Goal: Task Accomplishment & Management: Complete application form

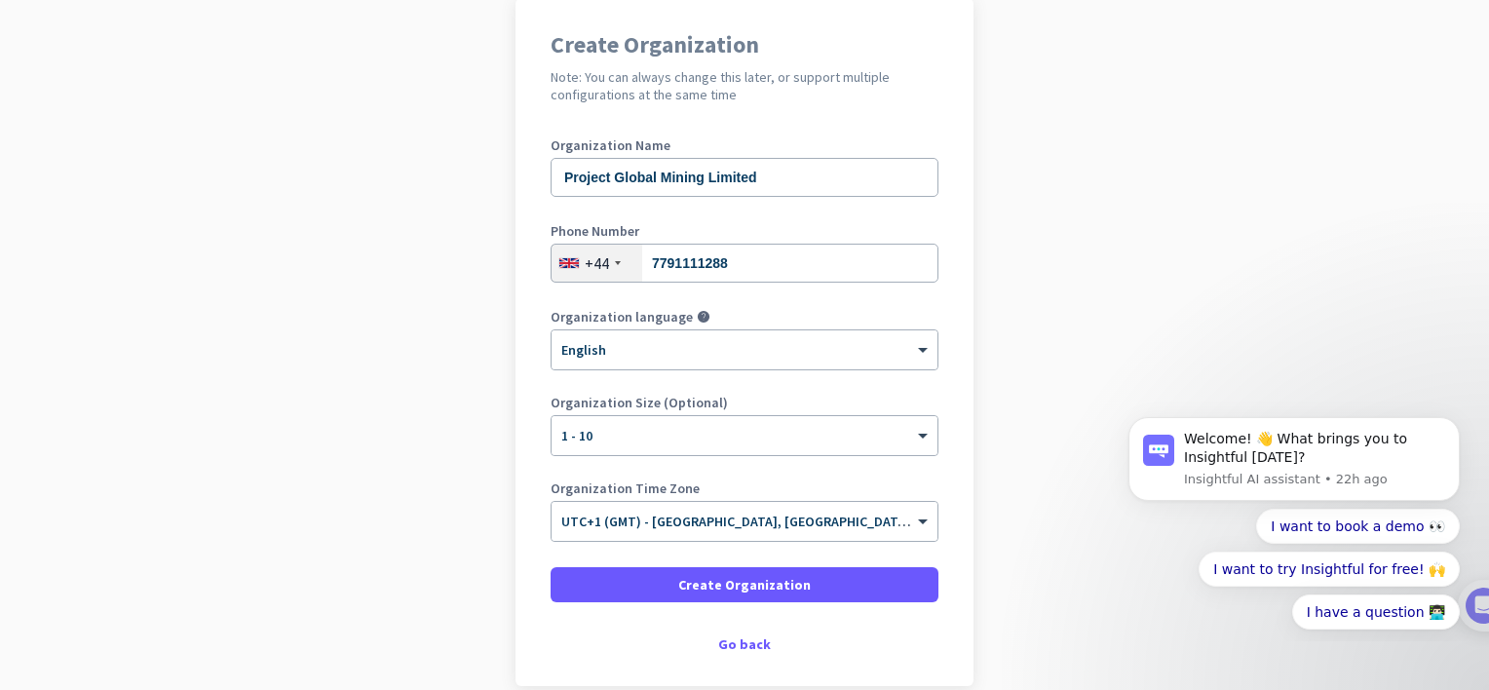
scroll to position [195, 0]
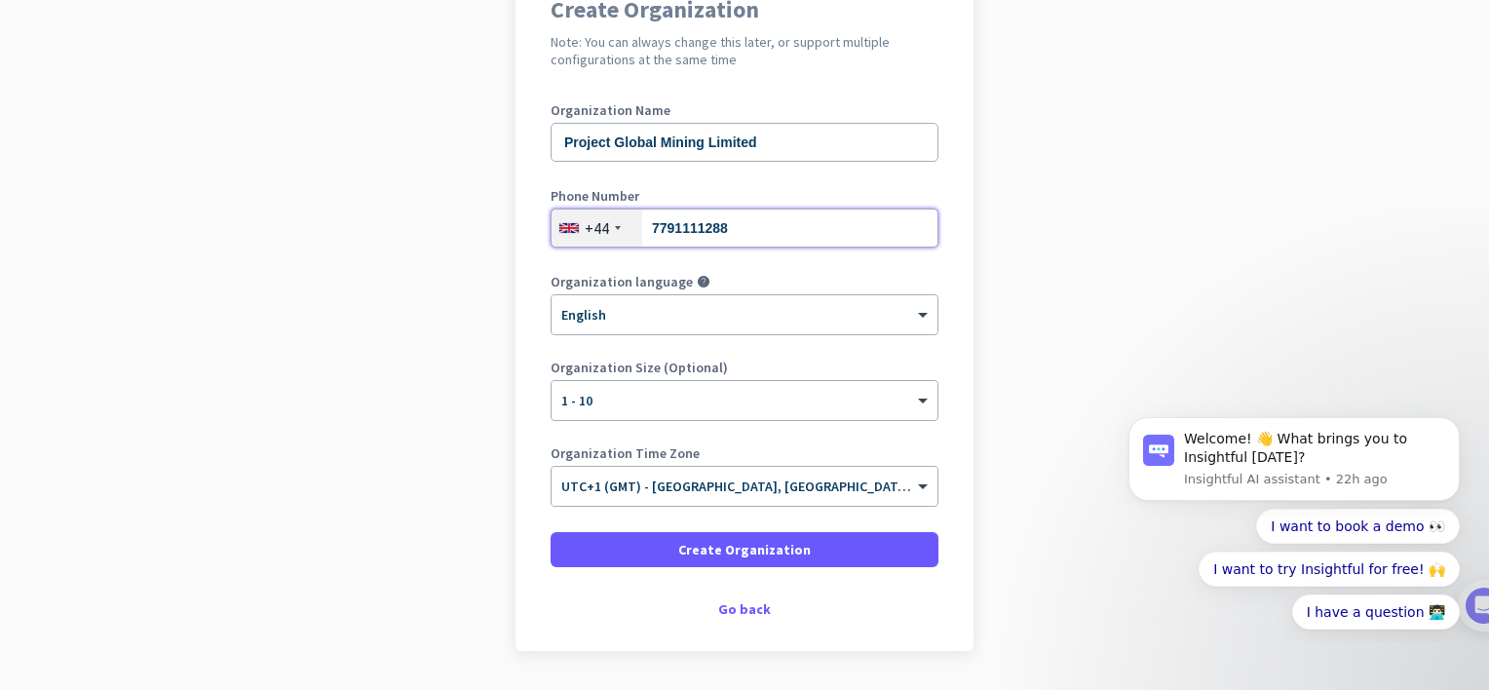
drag, startPoint x: 729, startPoint y: 237, endPoint x: 640, endPoint y: 230, distance: 89.0
click at [640, 230] on input "7791111288" at bounding box center [745, 228] width 388 height 39
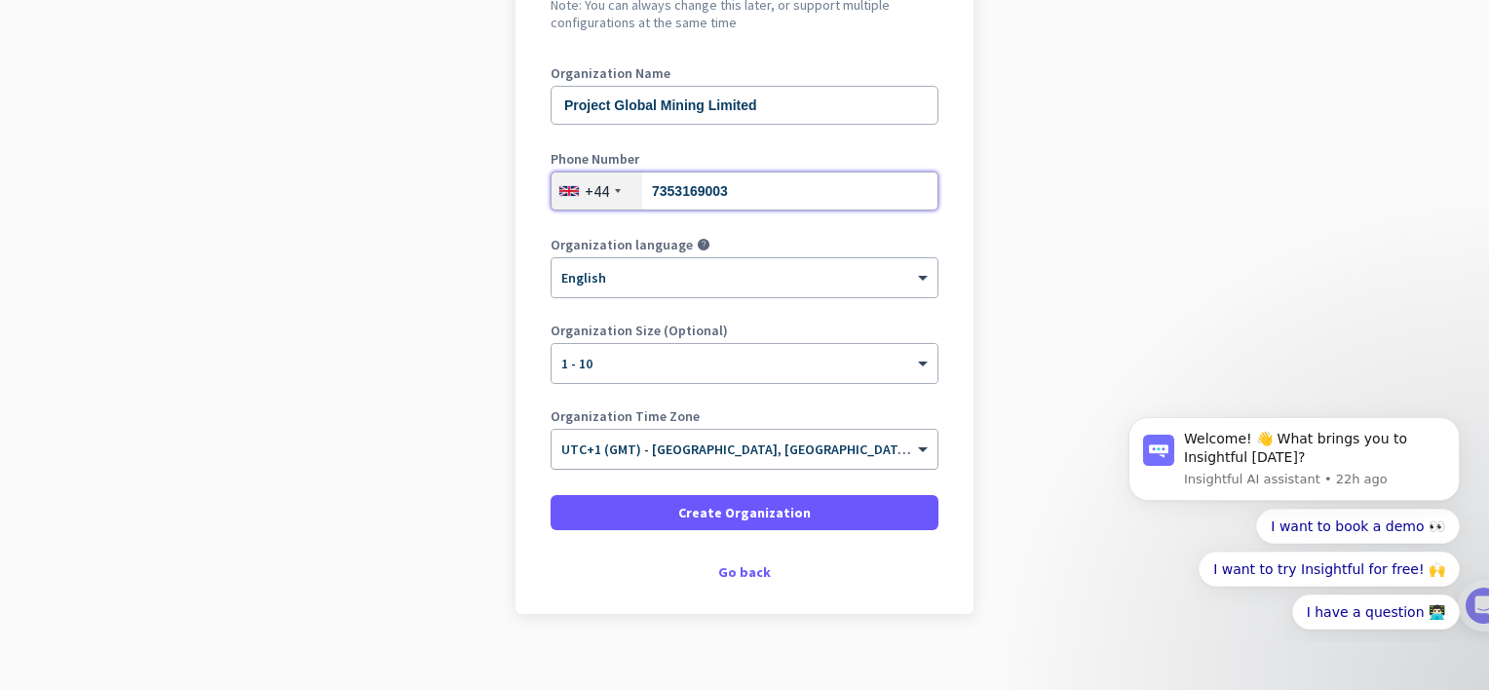
scroll to position [253, 0]
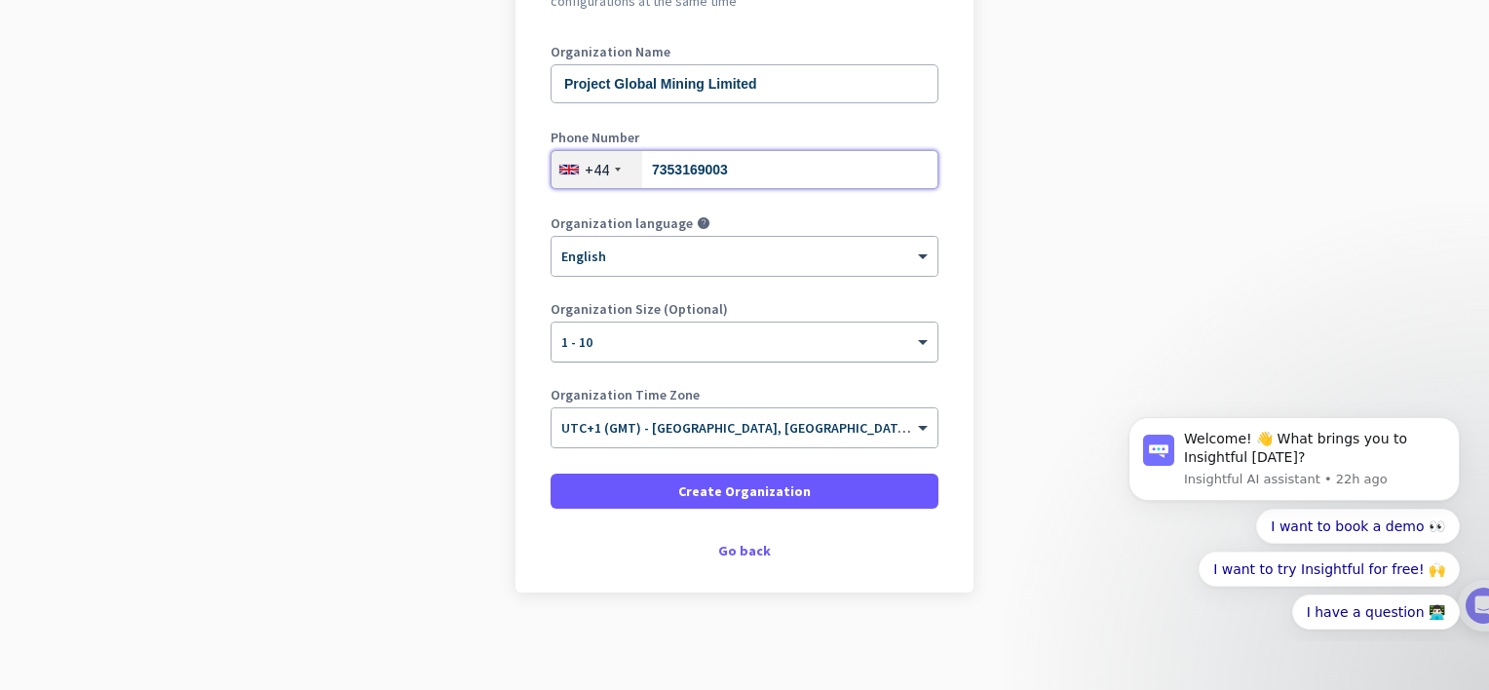
type input "7353169003"
click at [663, 347] on div "× 1 - 10" at bounding box center [733, 342] width 362 height 17
click at [660, 339] on div at bounding box center [745, 336] width 386 height 17
click at [1036, 369] on app-onboarding-organization "Create Organization Note: You can always change this later, or support multiple…" at bounding box center [744, 297] width 1489 height 786
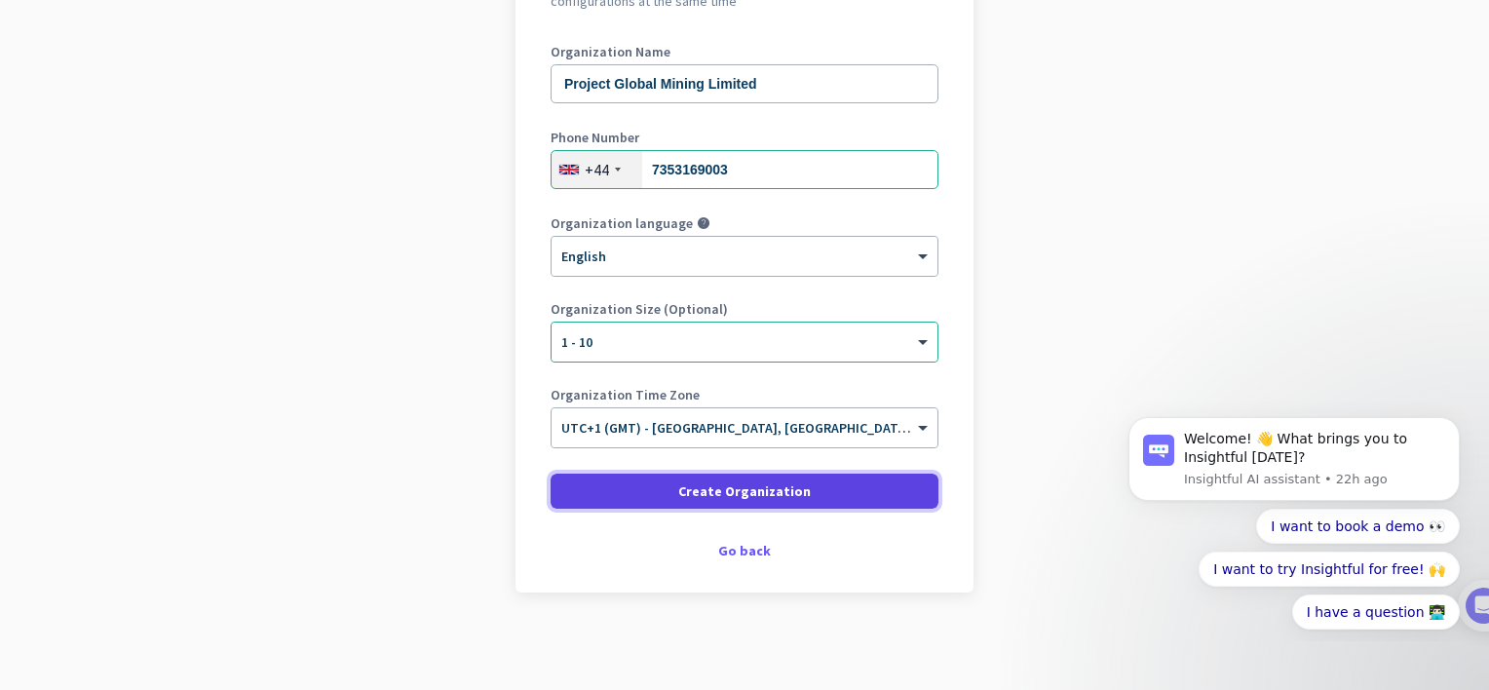
click at [661, 491] on span at bounding box center [745, 491] width 388 height 47
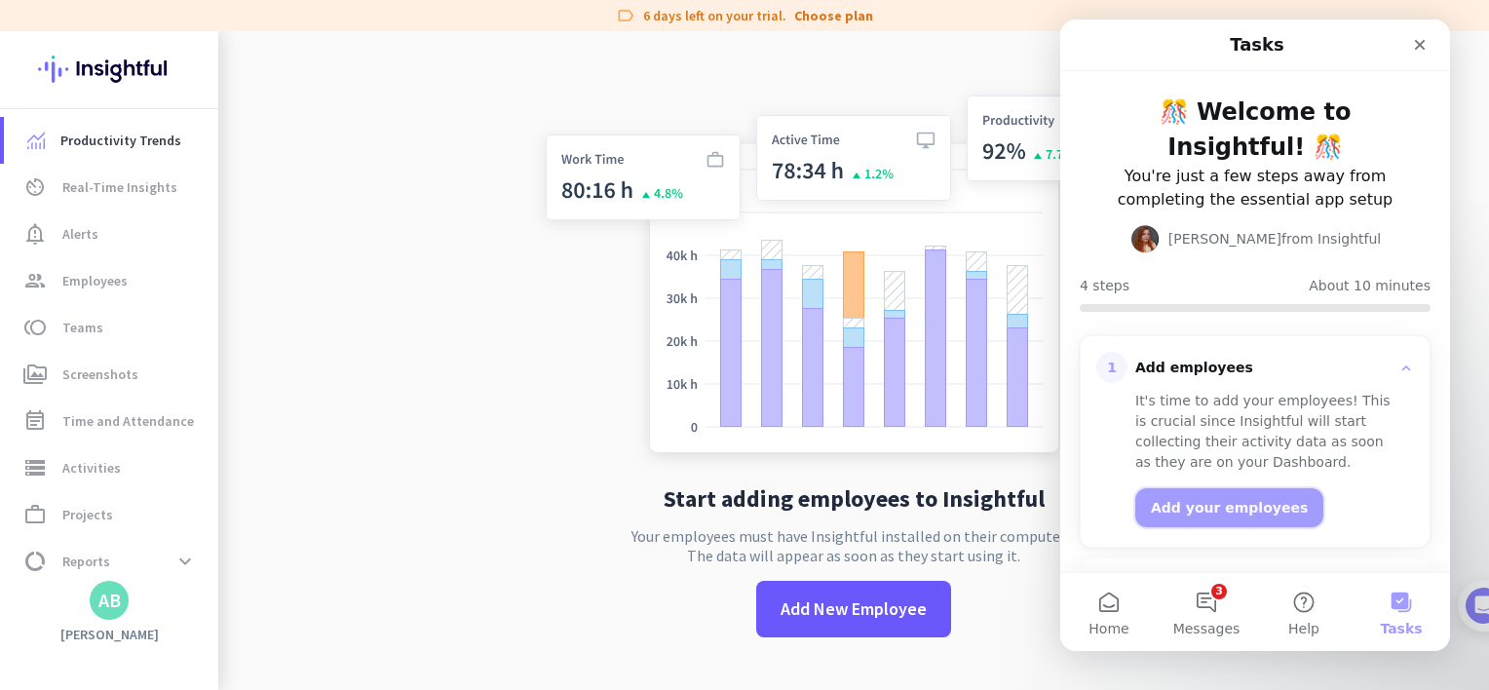
click at [1201, 507] on button "Add your employees" at bounding box center [1230, 507] width 188 height 39
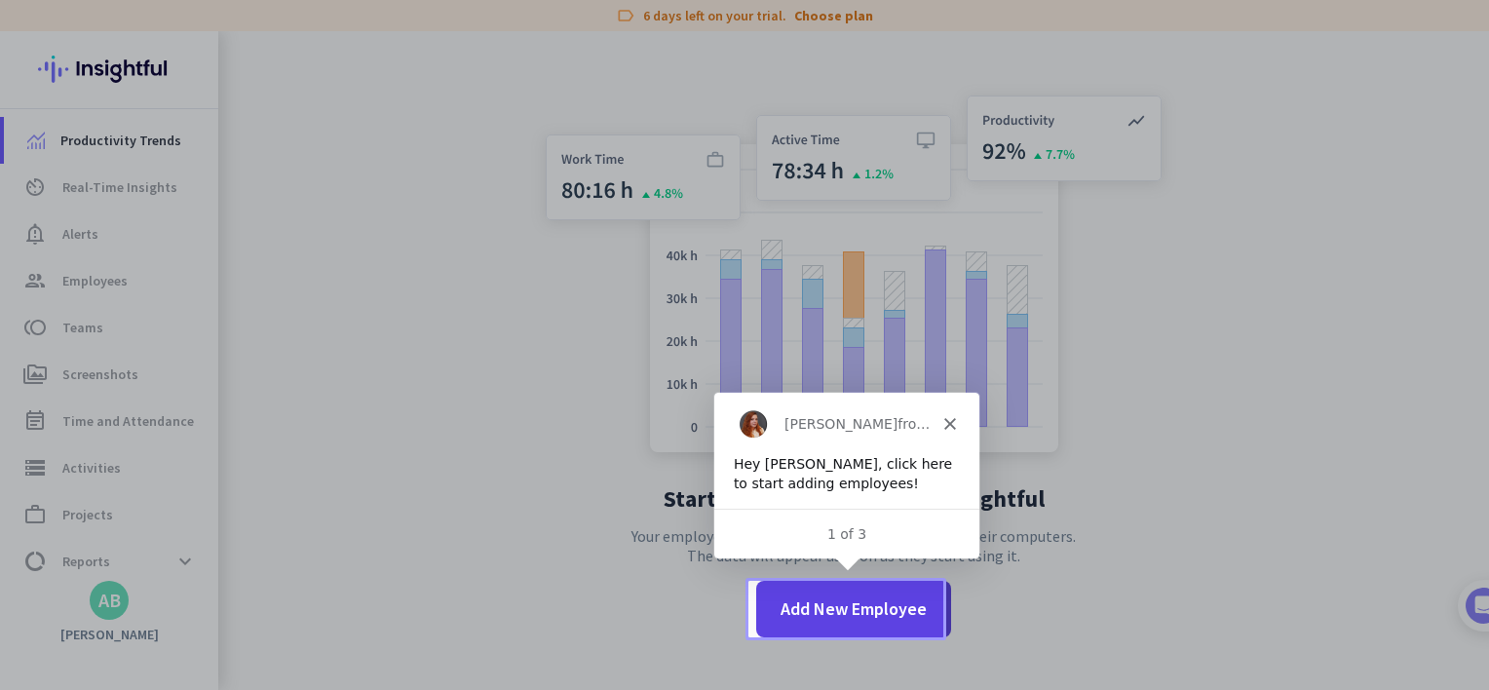
click at [830, 616] on span "Add New Employee" at bounding box center [854, 609] width 146 height 25
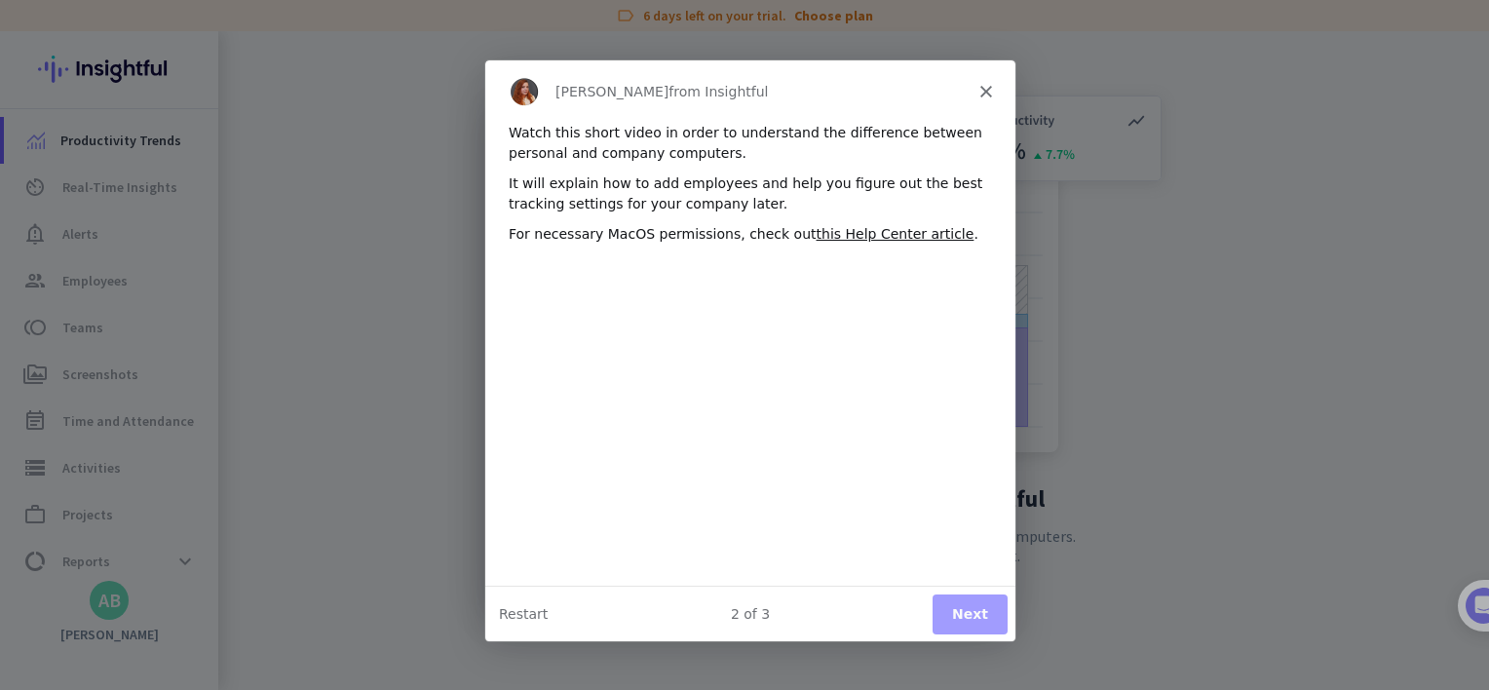
click at [967, 617] on button "Next" at bounding box center [969, 613] width 75 height 40
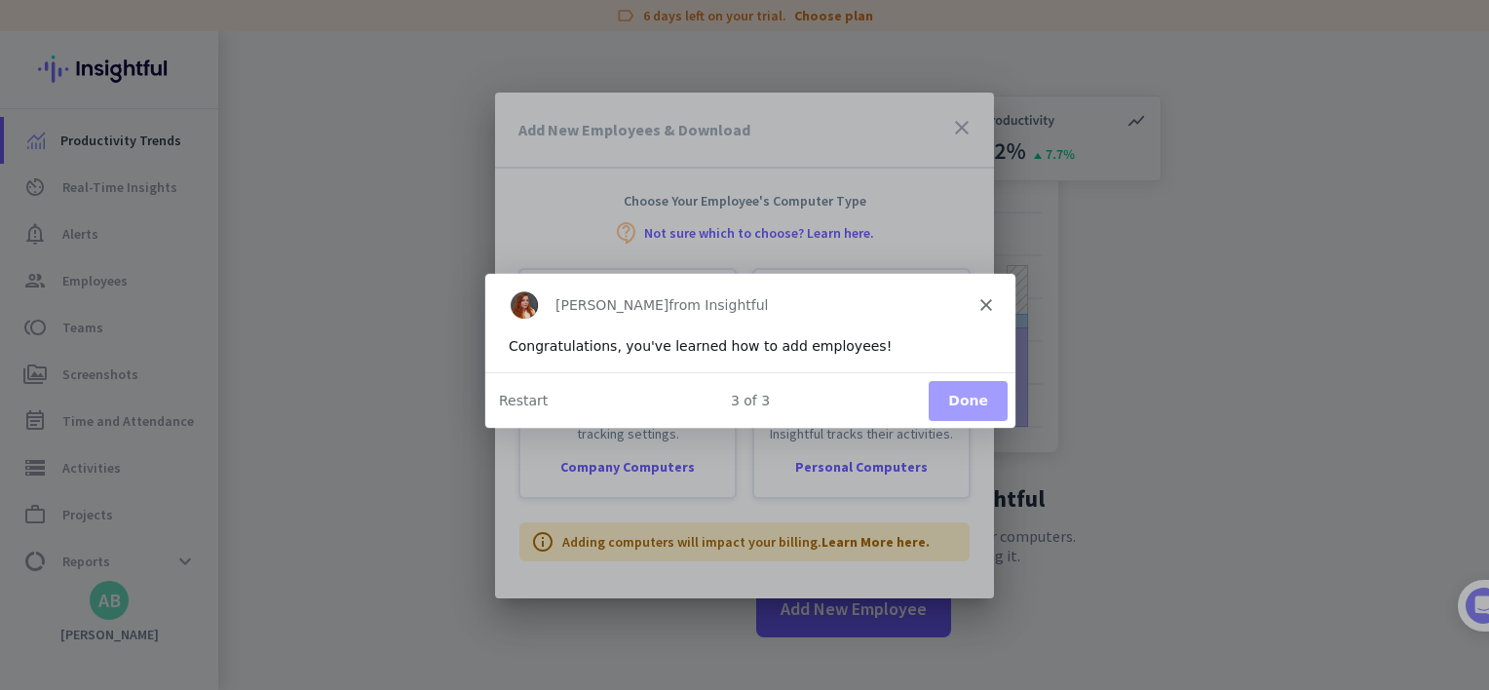
click at [965, 402] on button "Done" at bounding box center [967, 399] width 79 height 40
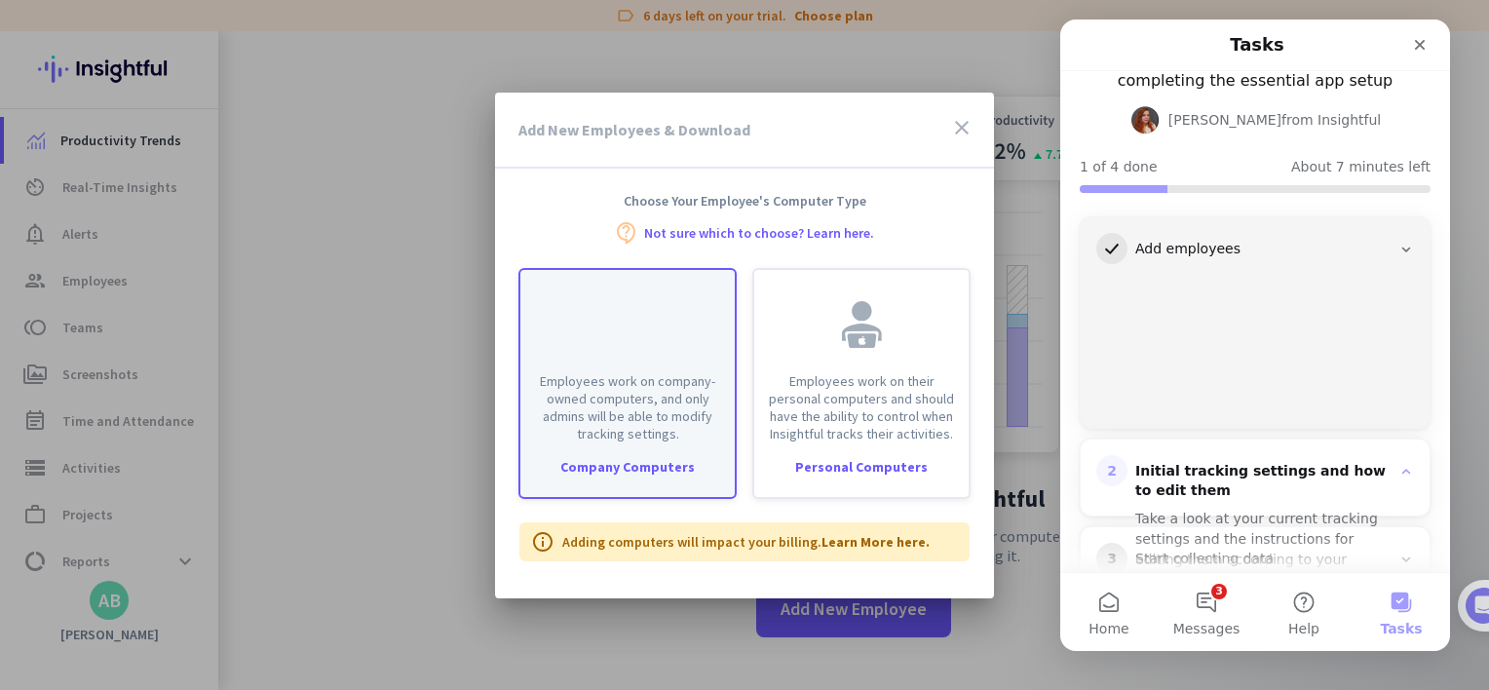
scroll to position [218, 0]
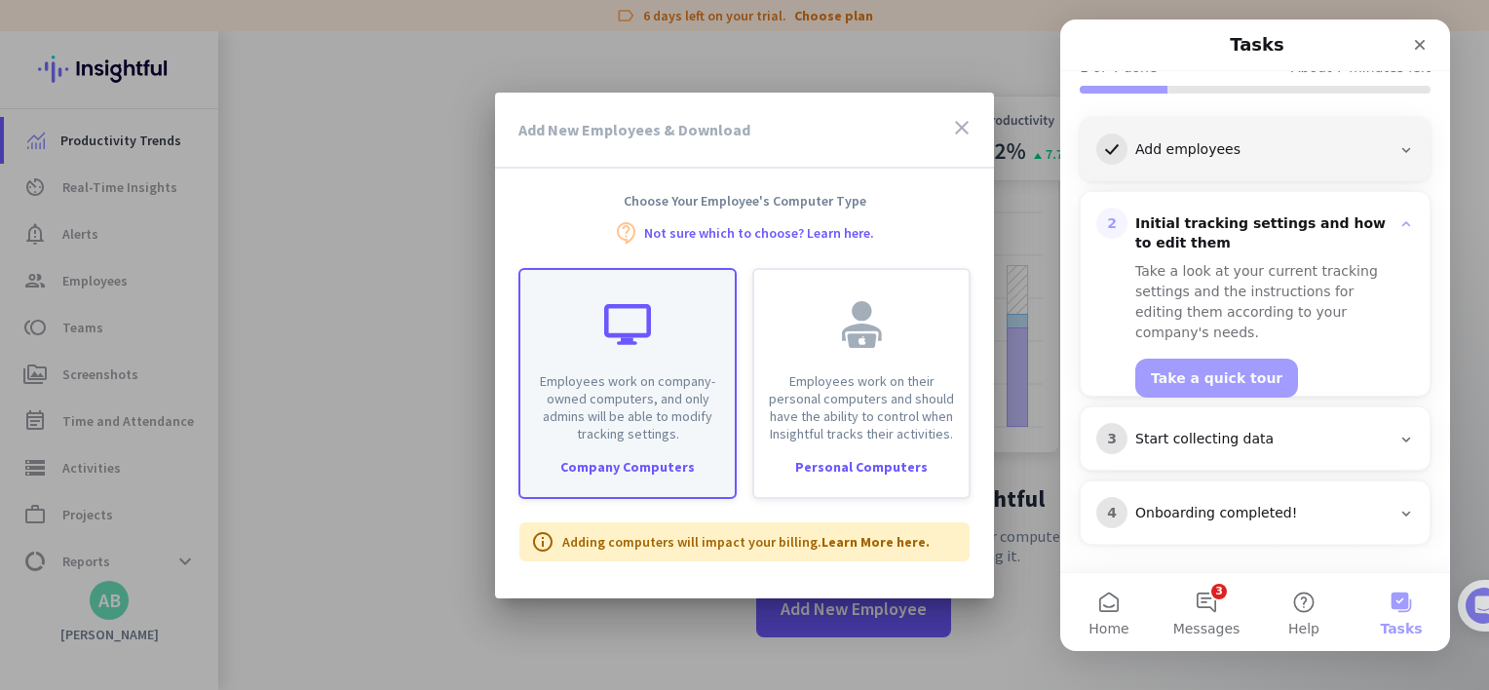
click at [610, 431] on p "Employees work on company-owned computers, and only admins will be able to modi…" at bounding box center [627, 407] width 191 height 70
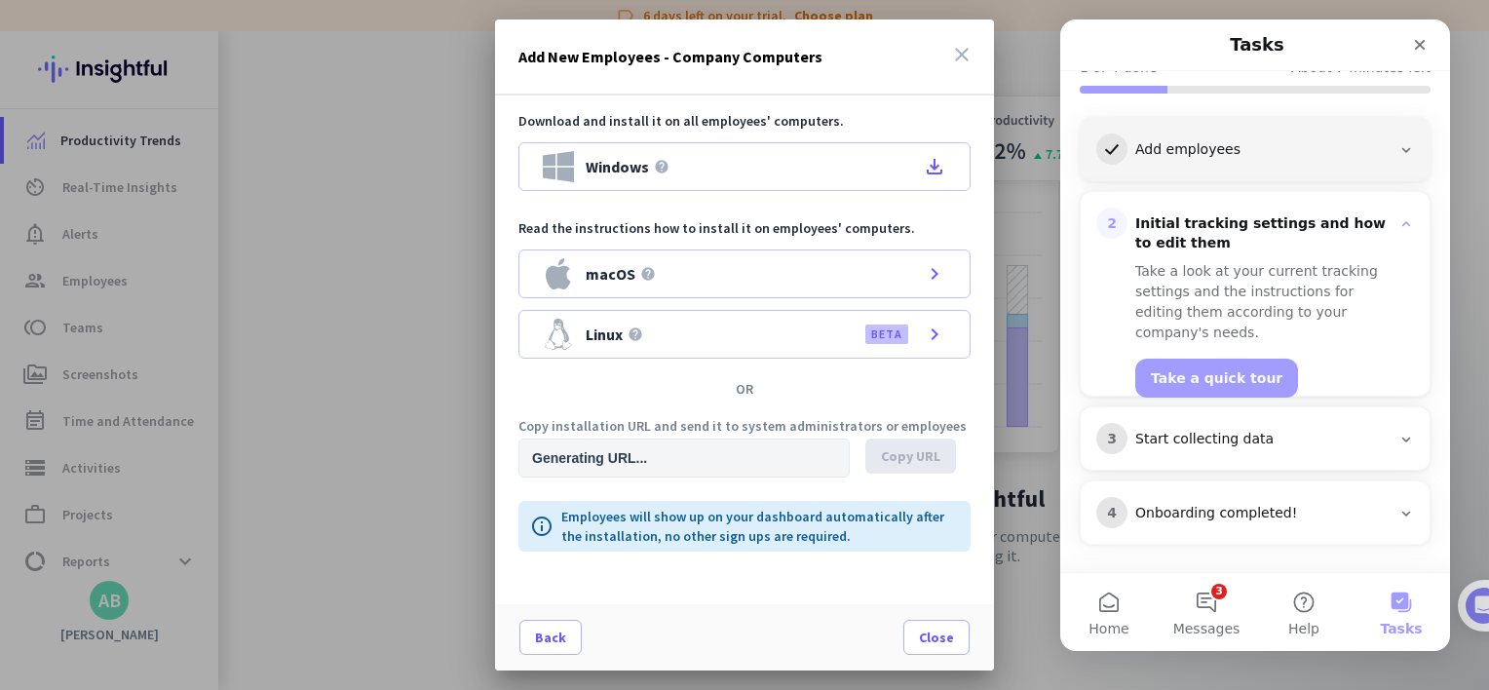
type input "https://app.insightful.io/#/installation/company?token=eyJhbGciOiJIUzI1NiIsInR5…"
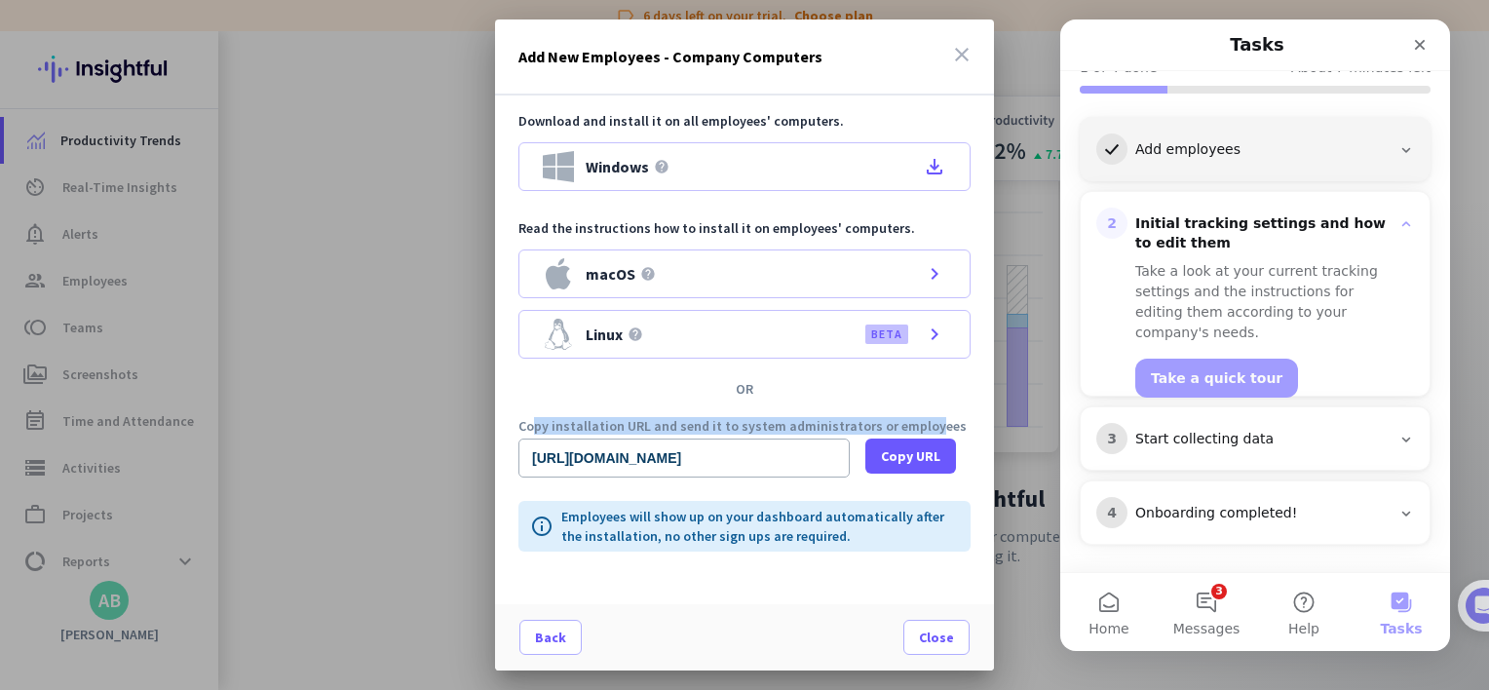
drag, startPoint x: 523, startPoint y: 421, endPoint x: 915, endPoint y: 422, distance: 391.8
click at [915, 422] on p "Copy installation URL and send it to system administrators or employees" at bounding box center [745, 426] width 452 height 14
click at [669, 423] on p "Copy installation URL and send it to system administrators or employees" at bounding box center [745, 426] width 452 height 14
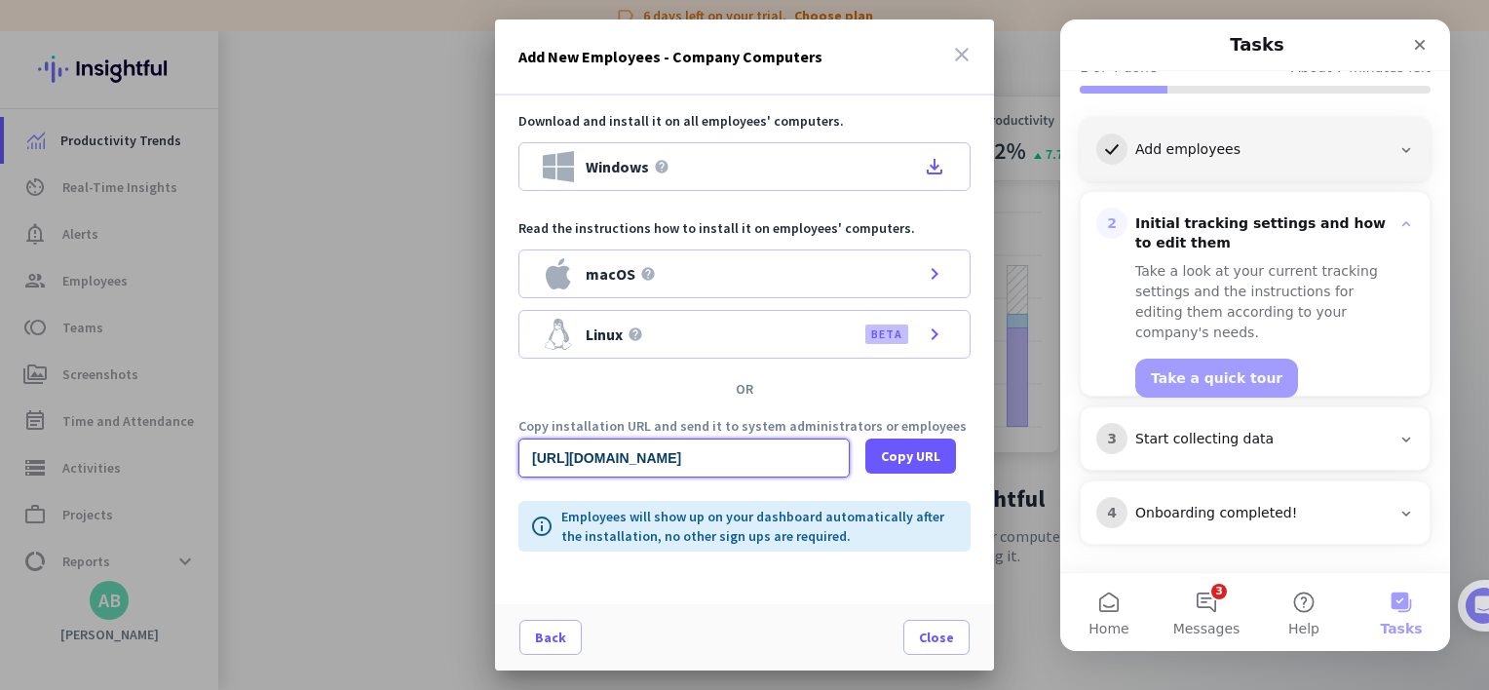
scroll to position [0, 1942]
drag, startPoint x: 550, startPoint y: 452, endPoint x: 975, endPoint y: 442, distance: 425.1
click at [975, 442] on div "Copy installation URL and send it to system administrators or employees https:/…" at bounding box center [744, 448] width 499 height 58
click at [684, 457] on input "https://app.insightful.io/#/installation/company?token=eyJhbGciOiJIUzI1NiIsInR5…" at bounding box center [684, 458] width 331 height 39
click at [980, 448] on div "Copy installation URL and send it to system administrators or employees https:/…" at bounding box center [744, 448] width 499 height 58
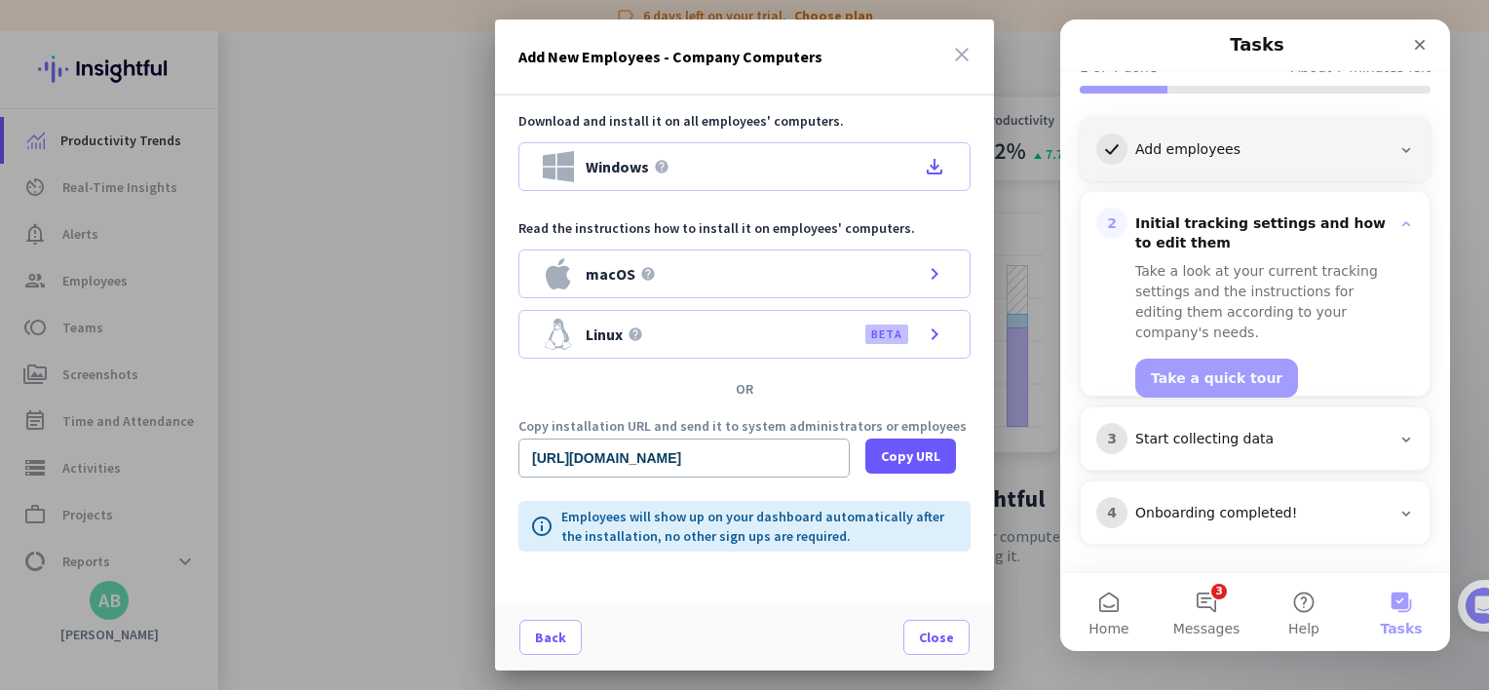
scroll to position [0, 0]
click at [944, 448] on span at bounding box center [911, 456] width 91 height 47
drag, startPoint x: 714, startPoint y: 166, endPoint x: 959, endPoint y: 164, distance: 244.7
drag, startPoint x: 959, startPoint y: 164, endPoint x: 936, endPoint y: 165, distance: 23.4
click at [936, 165] on icon "file_download" at bounding box center [934, 166] width 23 height 23
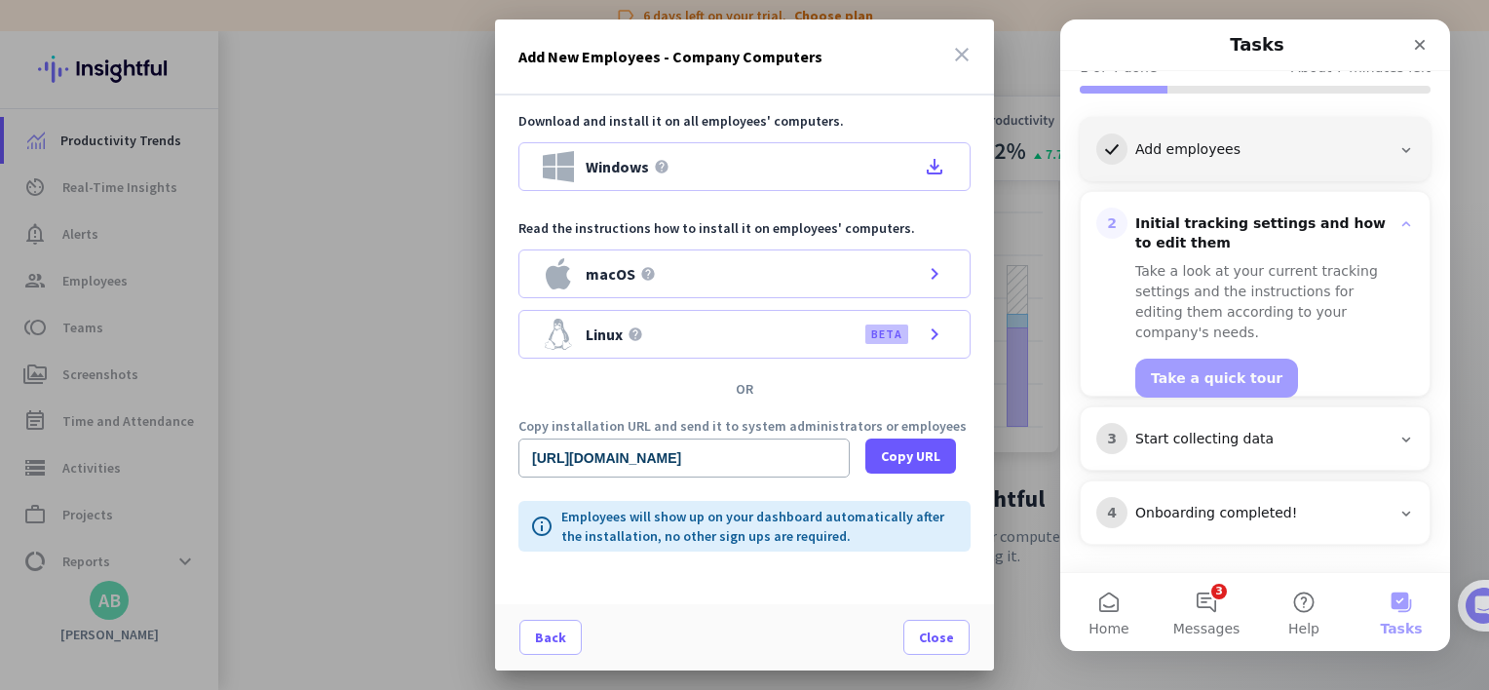
click at [852, 55] on div "Add New Employees - Company Computers close" at bounding box center [744, 57] width 499 height 76
click at [778, 460] on input "https://app.insightful.io/#/installation/company?token=eyJhbGciOiJIUzI1NiIsInR5…" at bounding box center [684, 458] width 331 height 39
drag, startPoint x: 739, startPoint y: 452, endPoint x: 1034, endPoint y: 447, distance: 295.4
click at [1034, 447] on div "Add New Employees - Company Computers close Download and install it on all empl…" at bounding box center [744, 345] width 1489 height 690
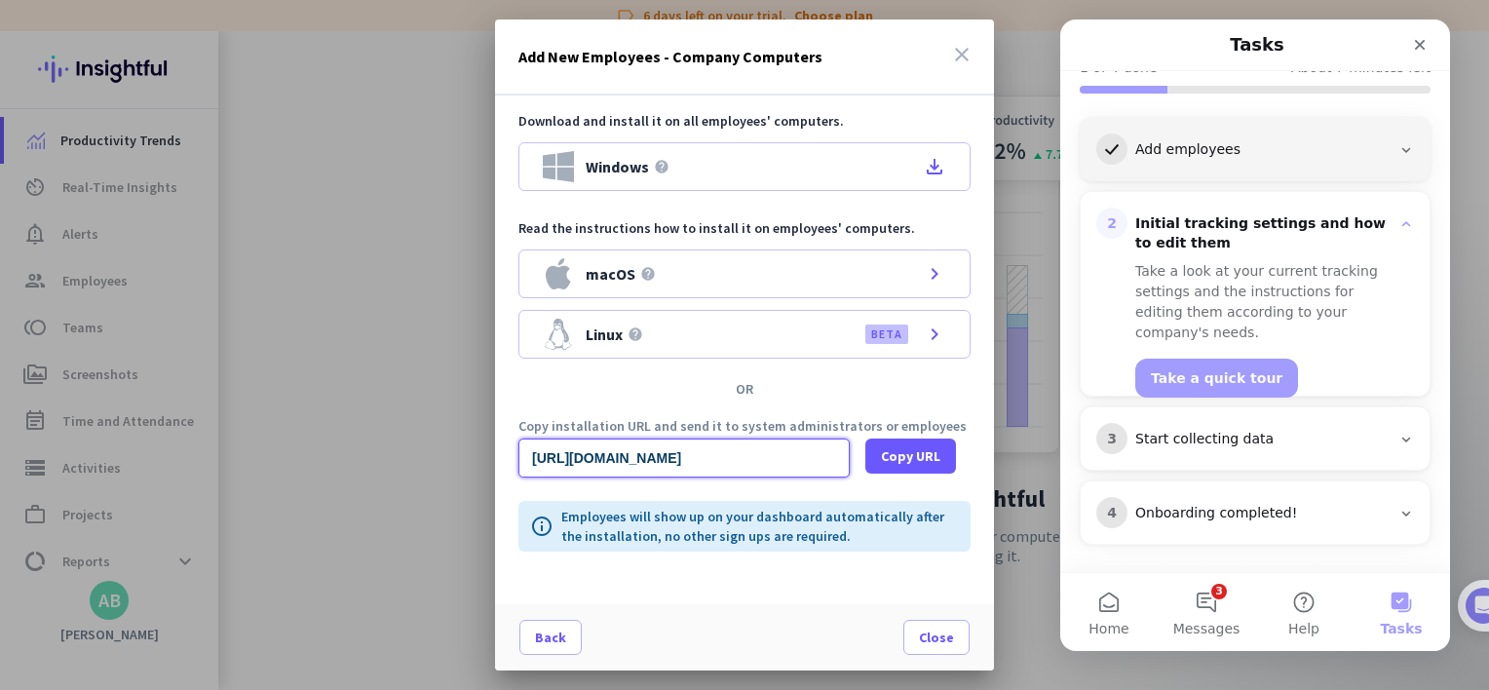
click at [758, 456] on input "https://app.insightful.io/#/installation/company?token=eyJhbGciOiJIUzI1NiIsInR5…" at bounding box center [684, 458] width 331 height 39
click at [905, 457] on span "Copy URL" at bounding box center [910, 455] width 59 height 19
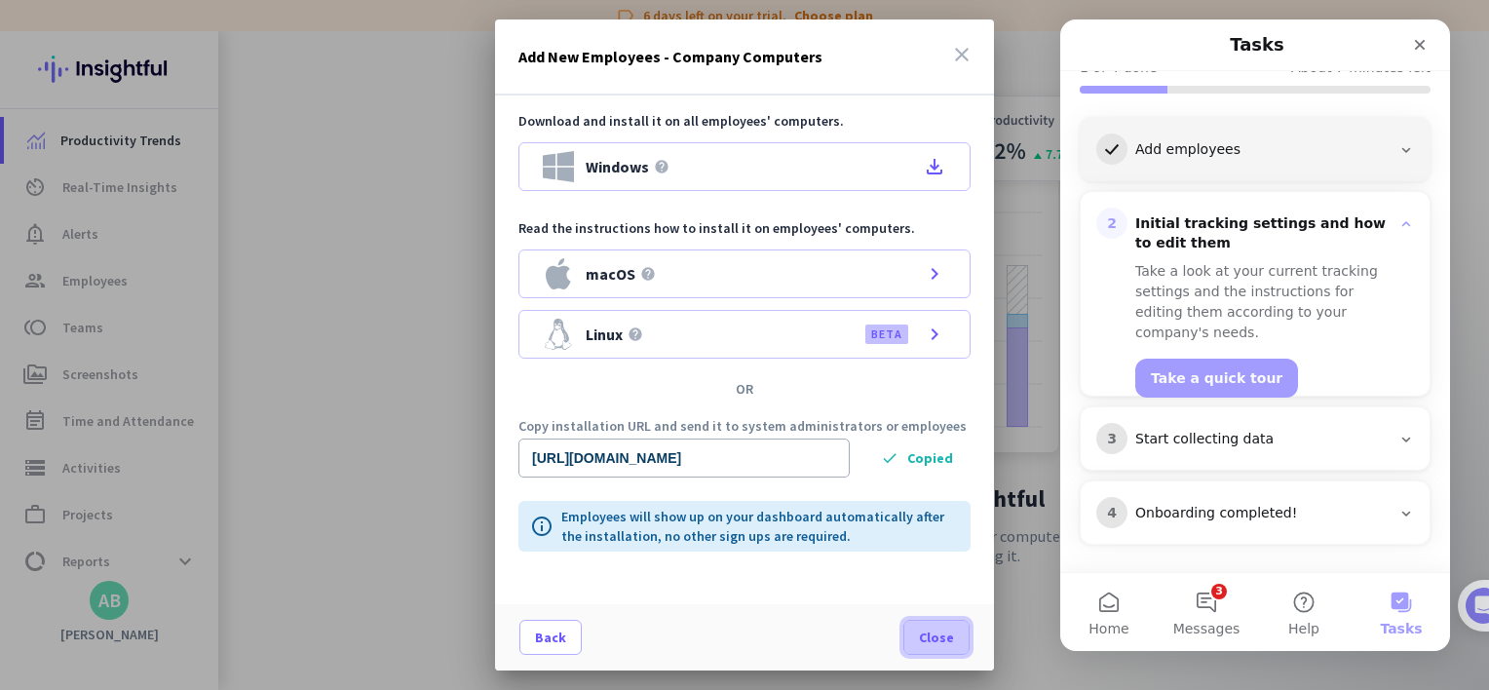
click at [932, 640] on span "Close" at bounding box center [936, 637] width 35 height 19
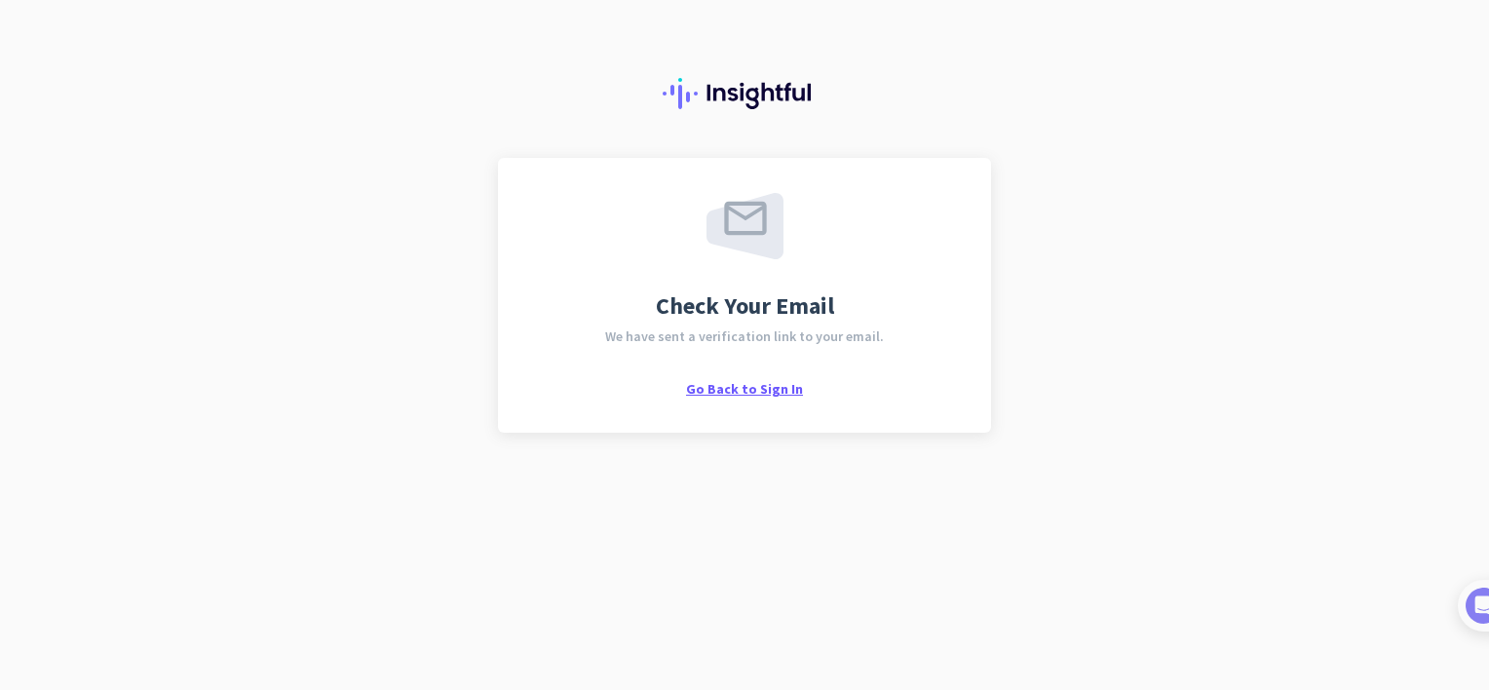
click at [730, 391] on span "Go Back to Sign In" at bounding box center [744, 389] width 117 height 18
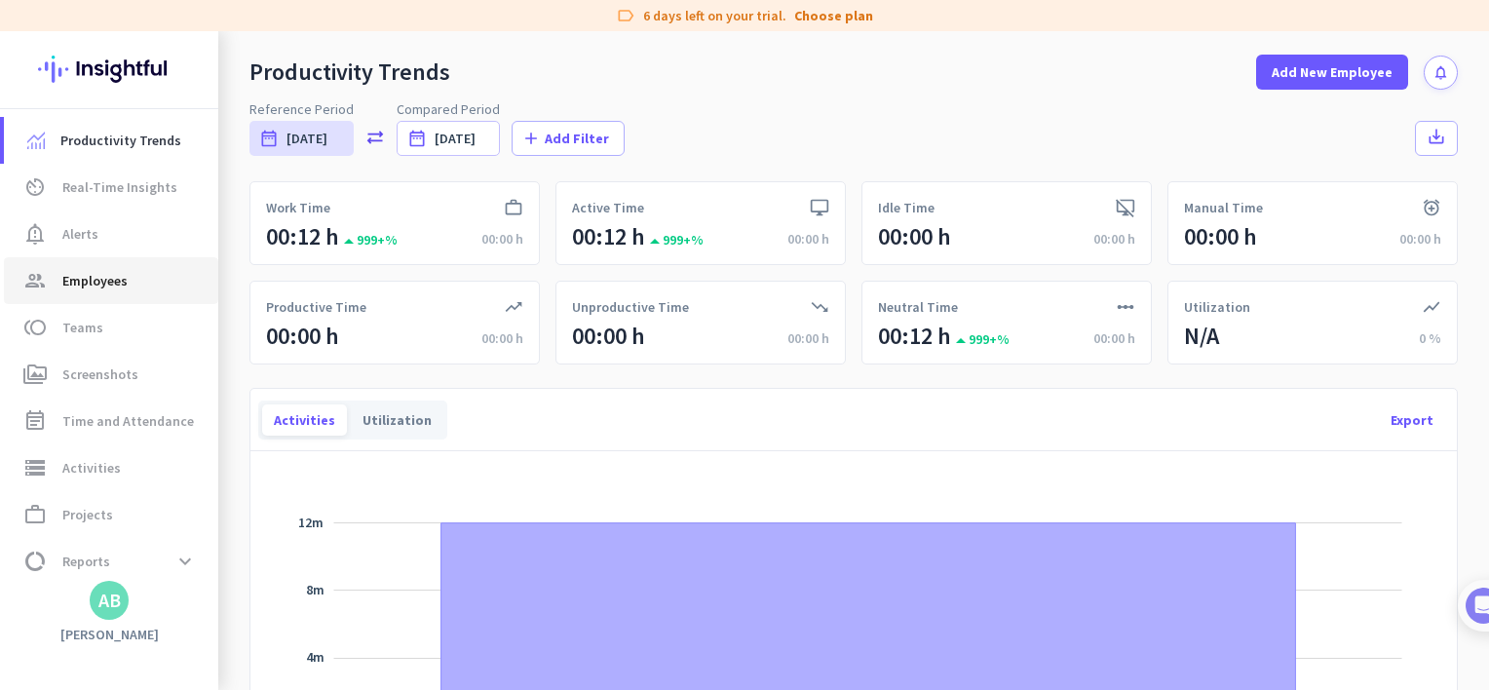
click at [95, 281] on span "Employees" at bounding box center [94, 280] width 65 height 23
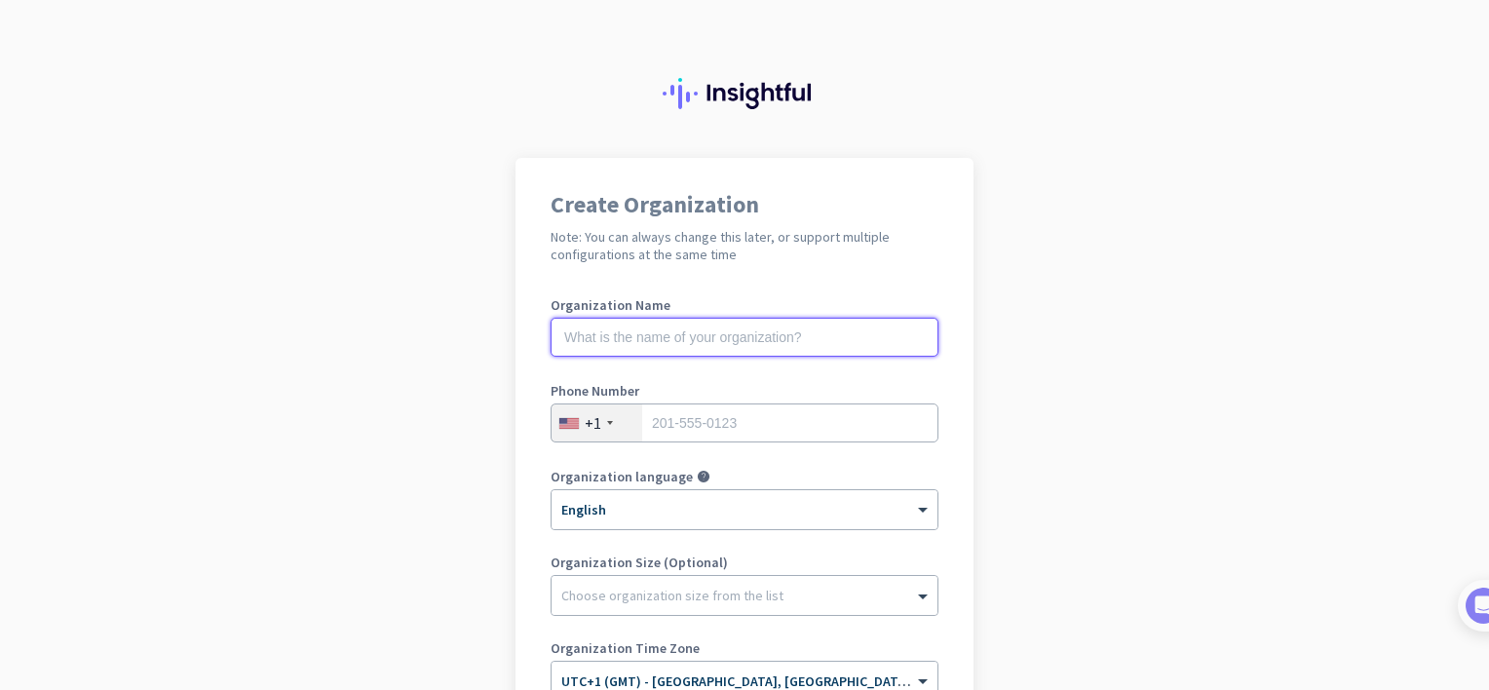
click at [614, 337] on input "text" at bounding box center [745, 337] width 388 height 39
type input "Project Global Mining SA (PTY) Ltd"
click at [686, 409] on input "tel" at bounding box center [745, 423] width 388 height 39
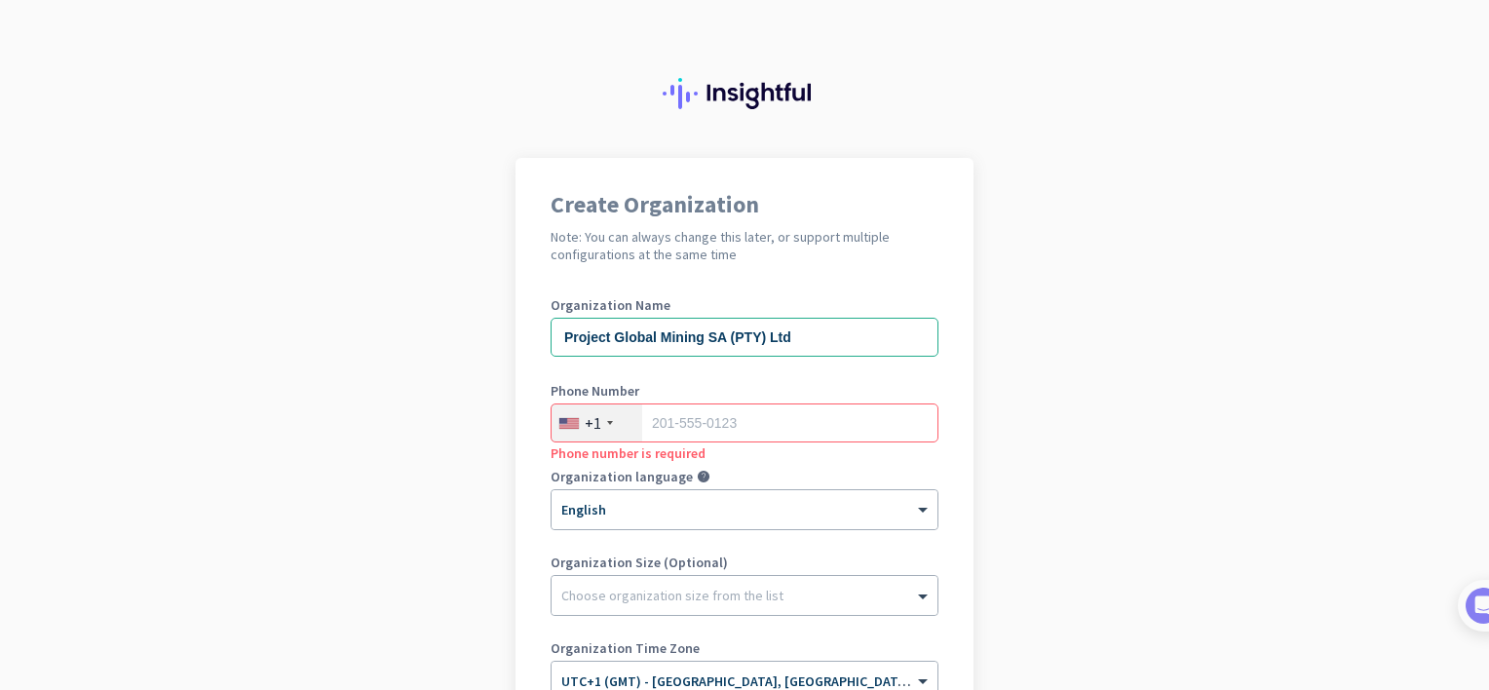
click at [614, 421] on div "+1" at bounding box center [597, 423] width 91 height 37
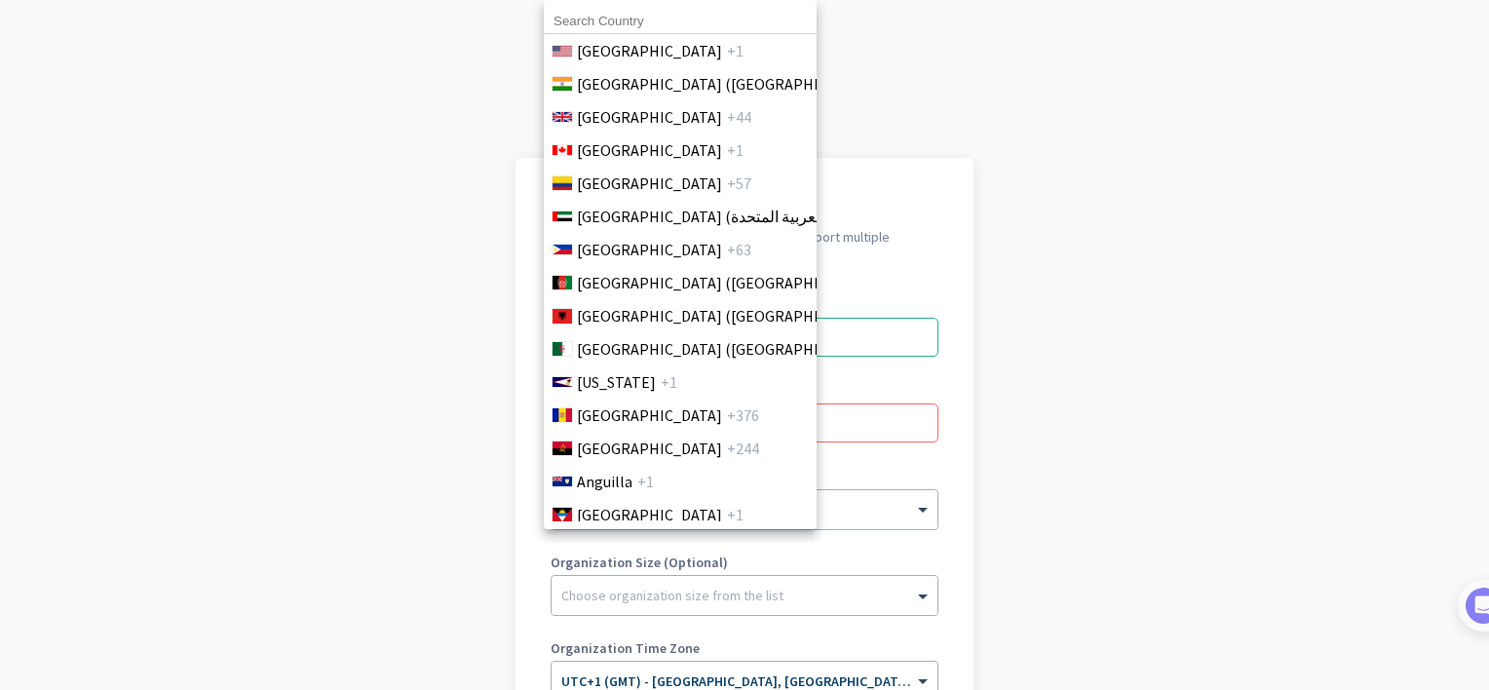
click at [642, 19] on input at bounding box center [680, 21] width 273 height 25
type input "united"
click at [658, 116] on span "[GEOGRAPHIC_DATA]" at bounding box center [649, 116] width 145 height 23
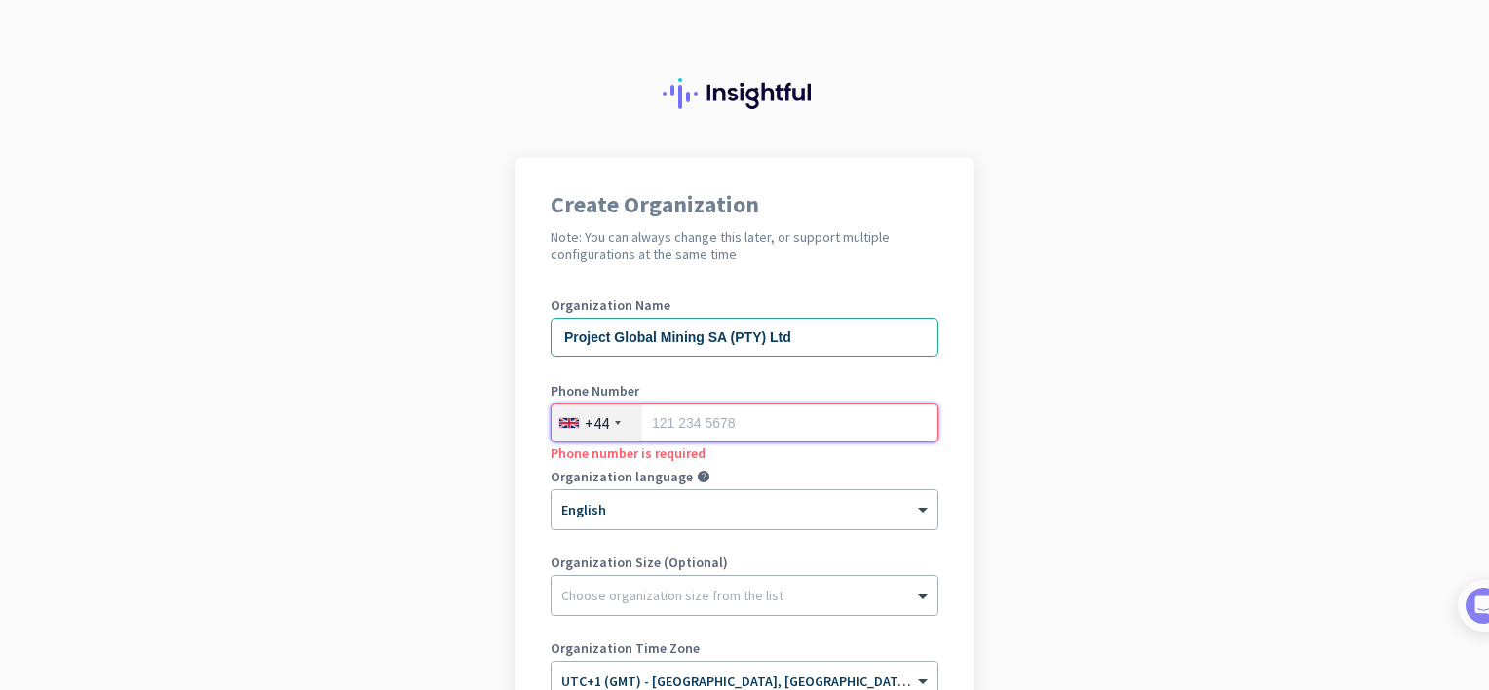
click at [695, 433] on input "tel" at bounding box center [745, 423] width 388 height 39
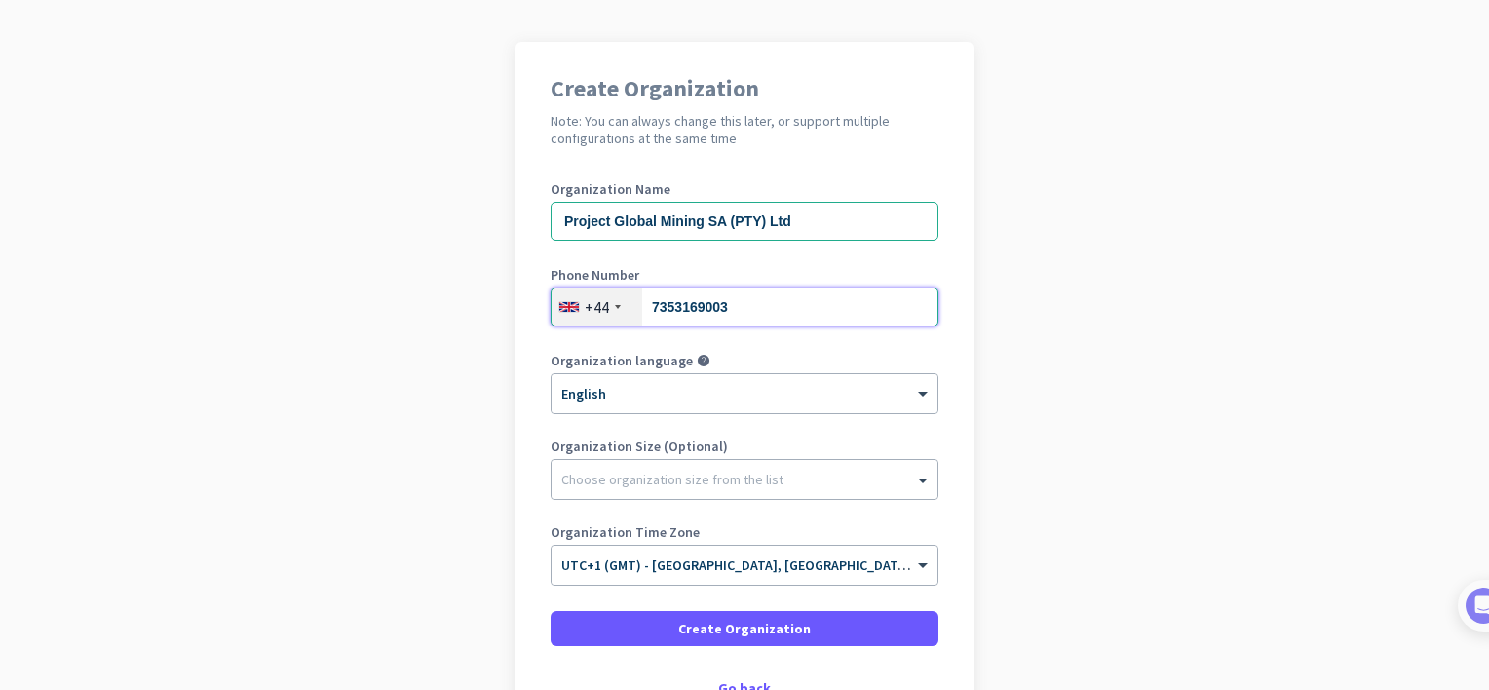
scroll to position [253, 0]
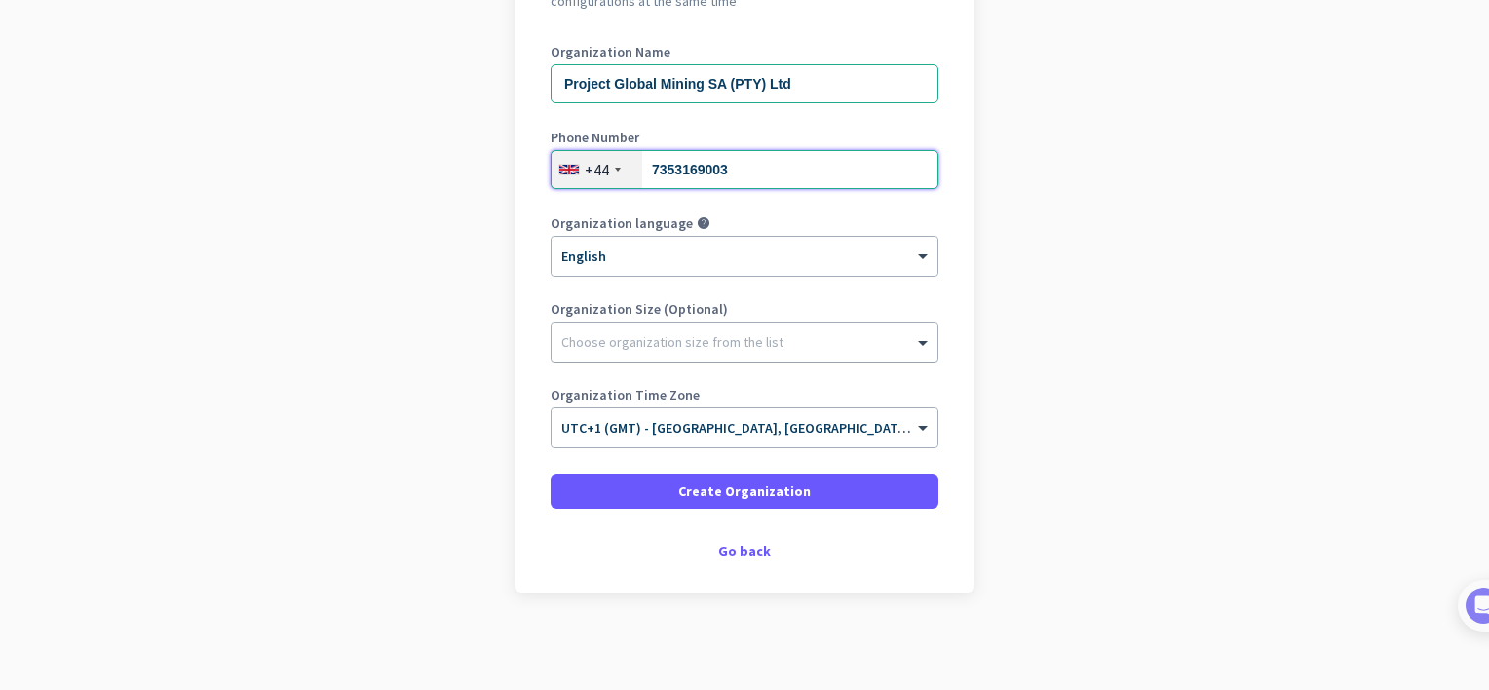
type input "7353169003"
click at [620, 339] on div at bounding box center [745, 337] width 386 height 19
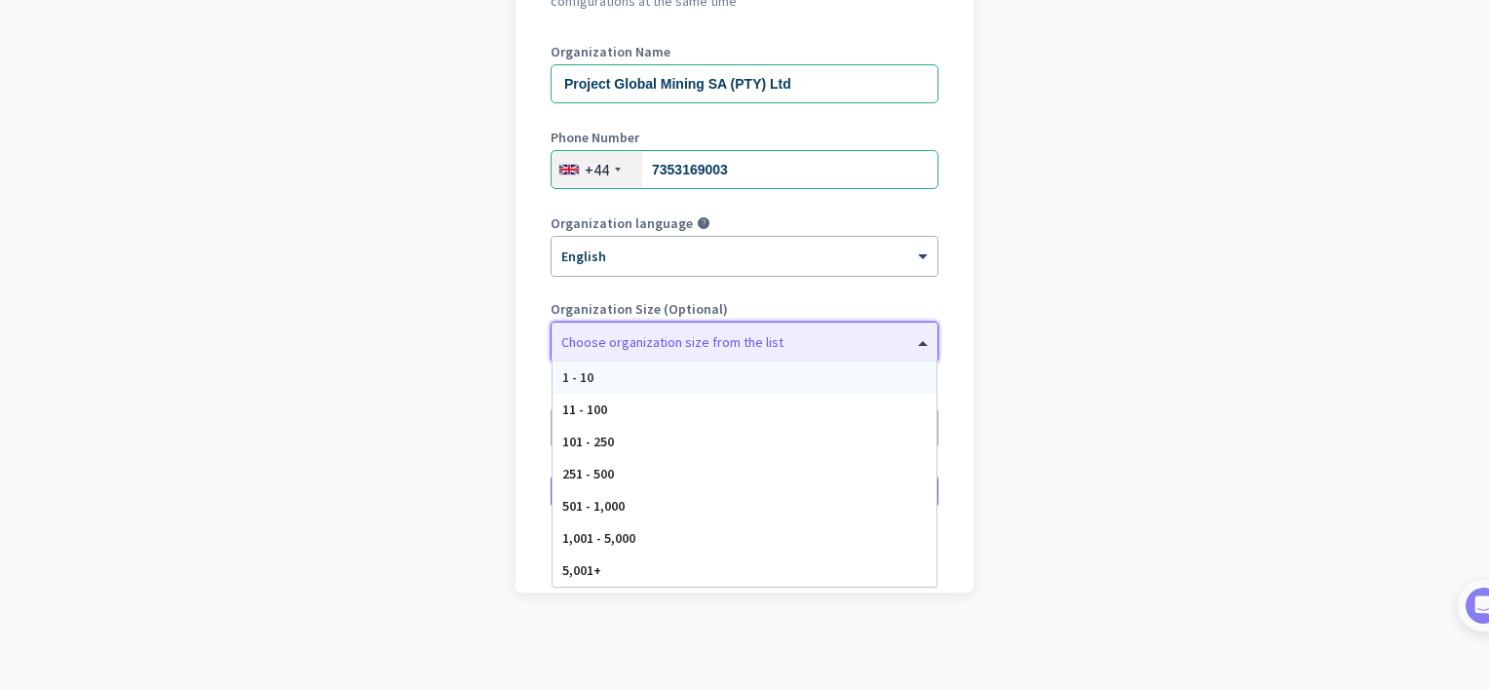
click at [596, 385] on div "1 - 10" at bounding box center [745, 378] width 384 height 32
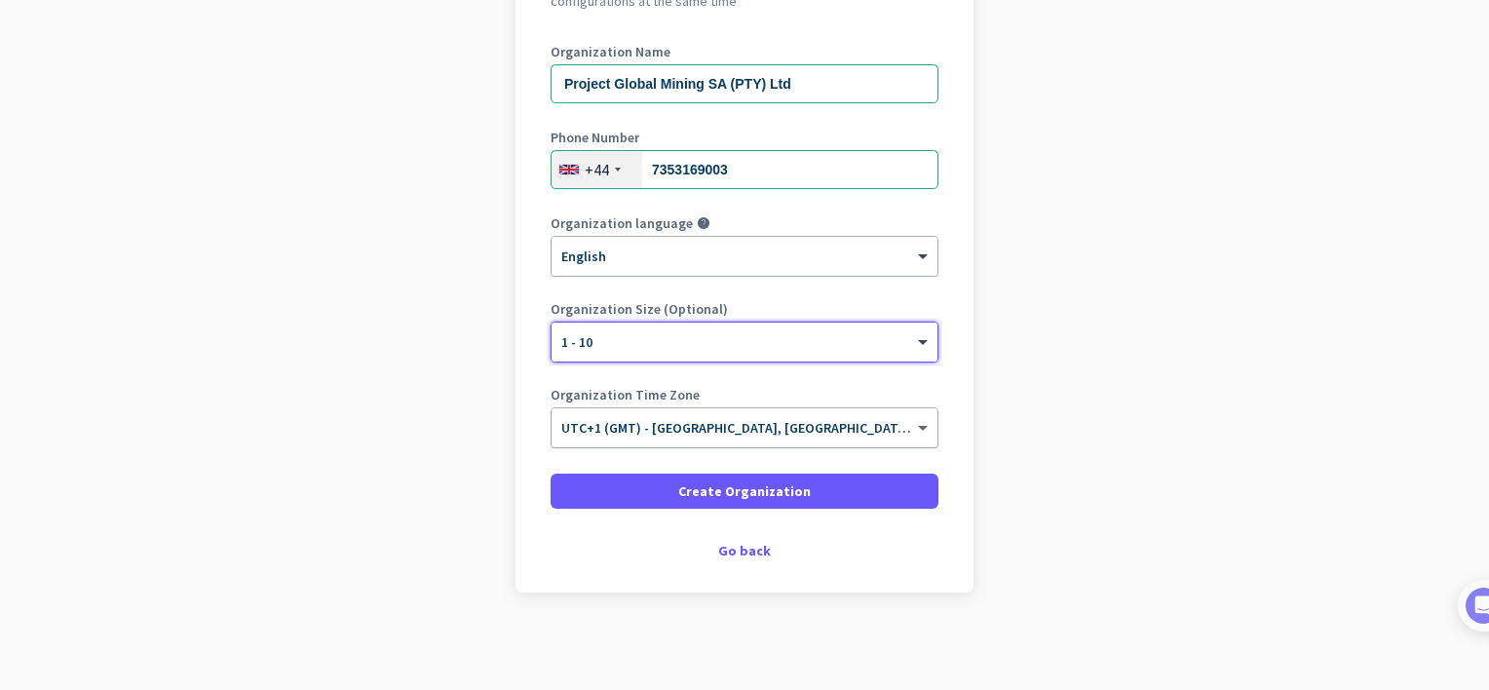
click at [913, 424] on span at bounding box center [925, 428] width 24 height 17
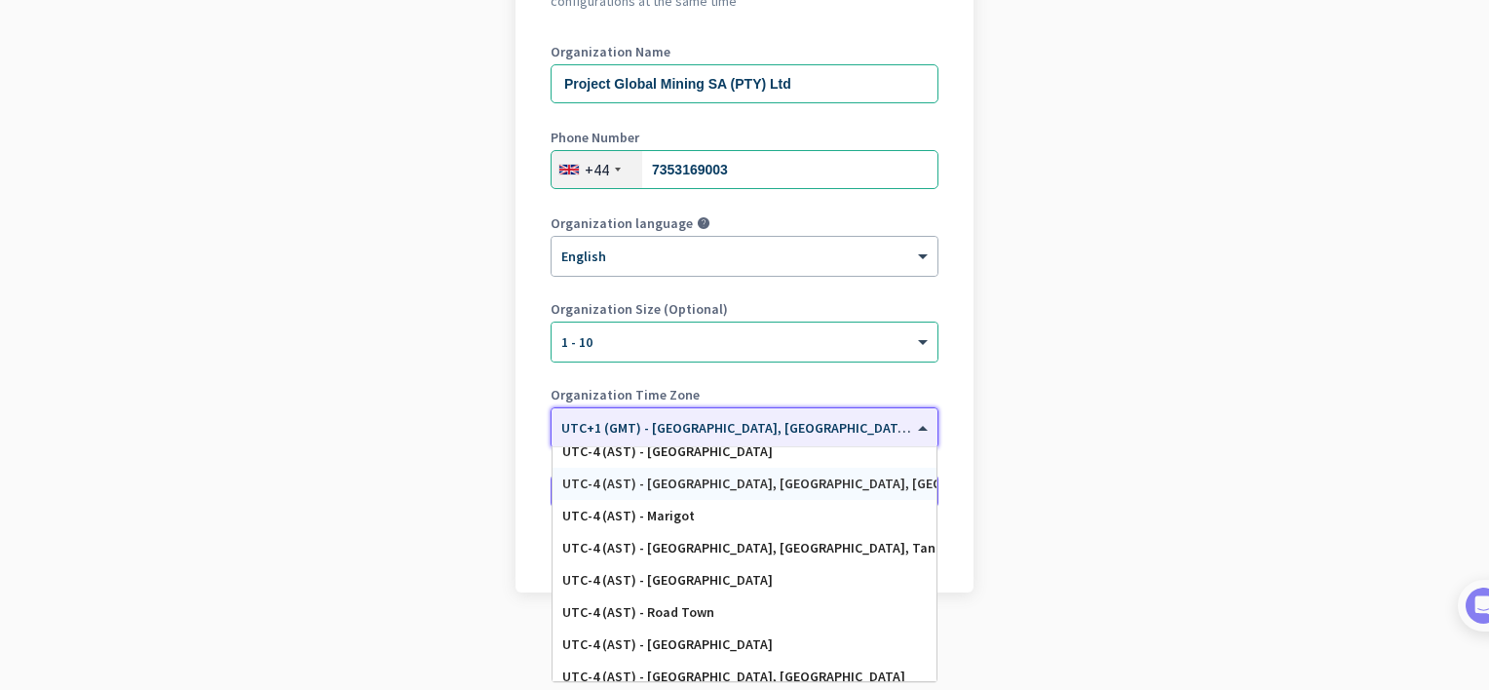
scroll to position [1782, 0]
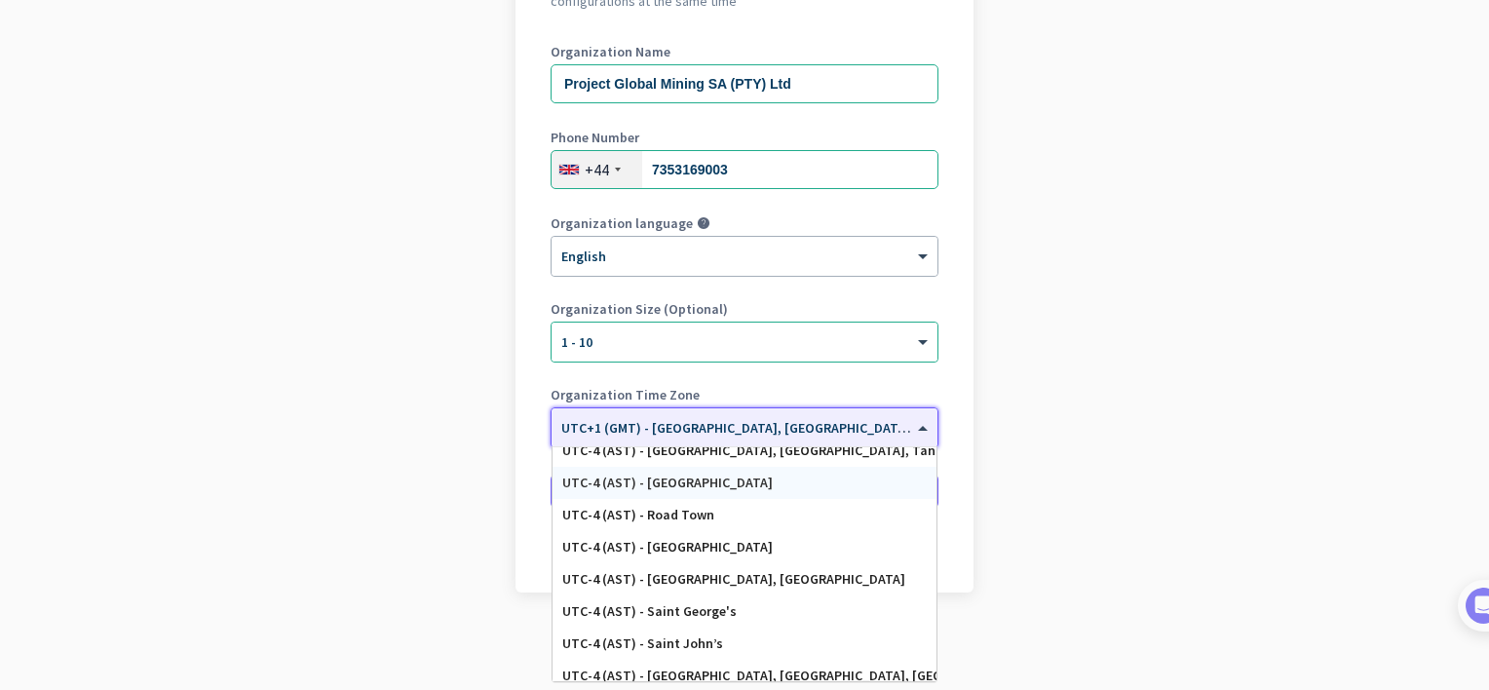
click at [1210, 413] on app-onboarding-organization "Create Organization Note: You can always change this later, or support multiple…" at bounding box center [744, 297] width 1489 height 786
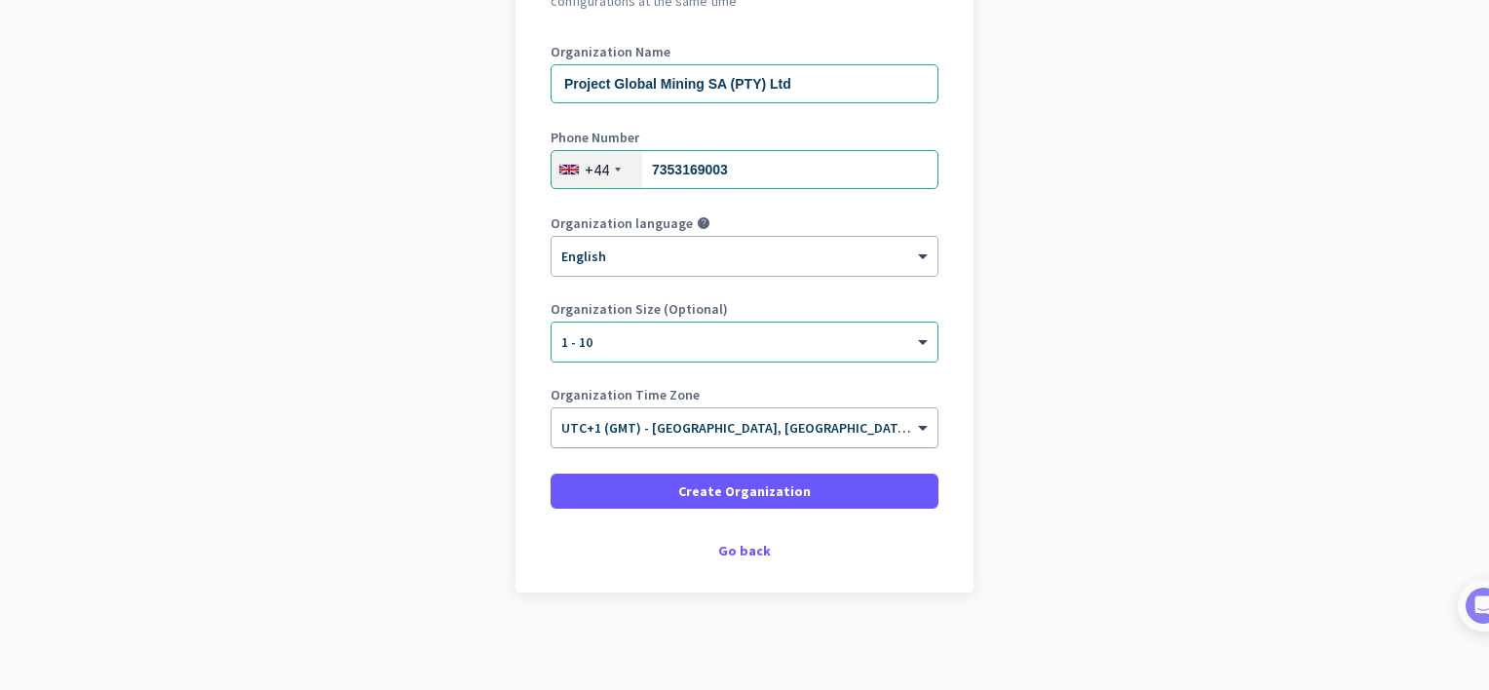
click at [901, 426] on div at bounding box center [745, 421] width 386 height 17
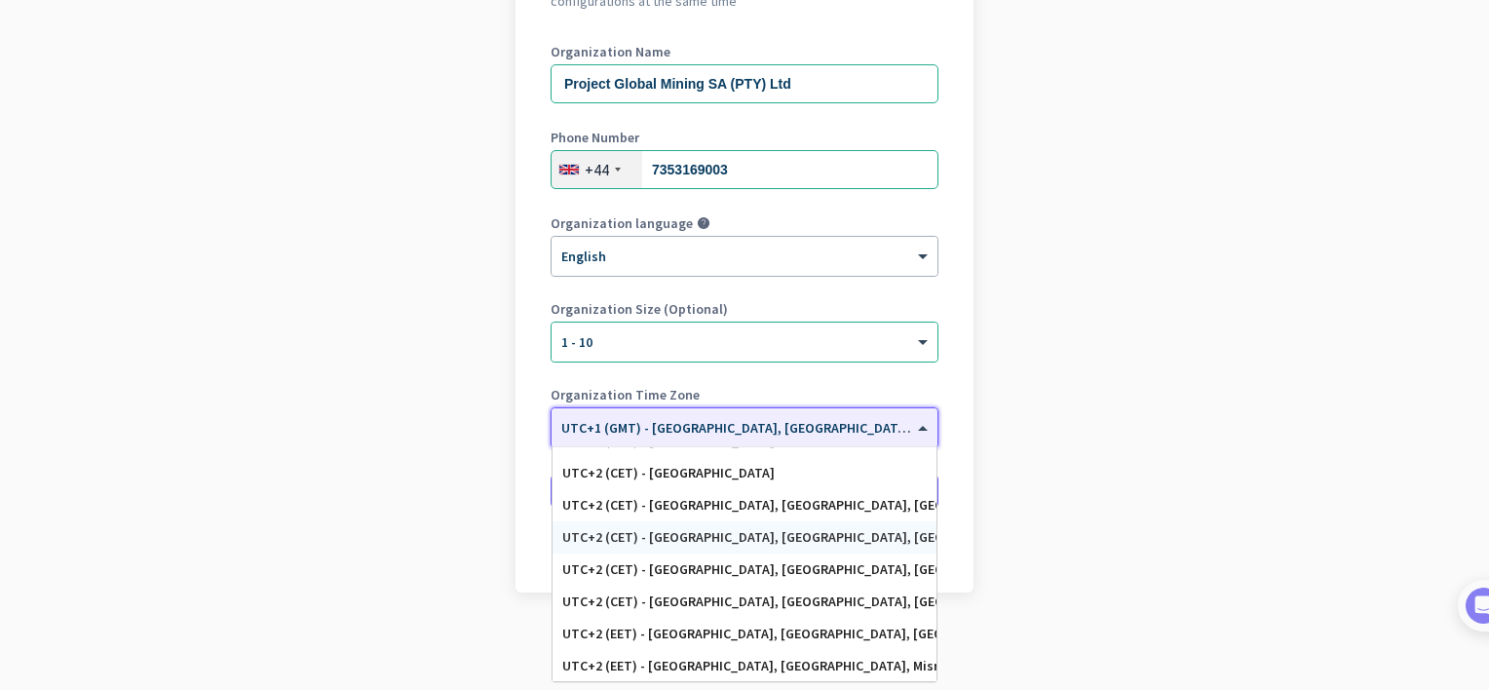
scroll to position [5620, 0]
click at [668, 631] on div "UTC+2 (SAST) - [GEOGRAPHIC_DATA], [GEOGRAPHIC_DATA], [GEOGRAPHIC_DATA], [GEOGRA…" at bounding box center [744, 633] width 365 height 17
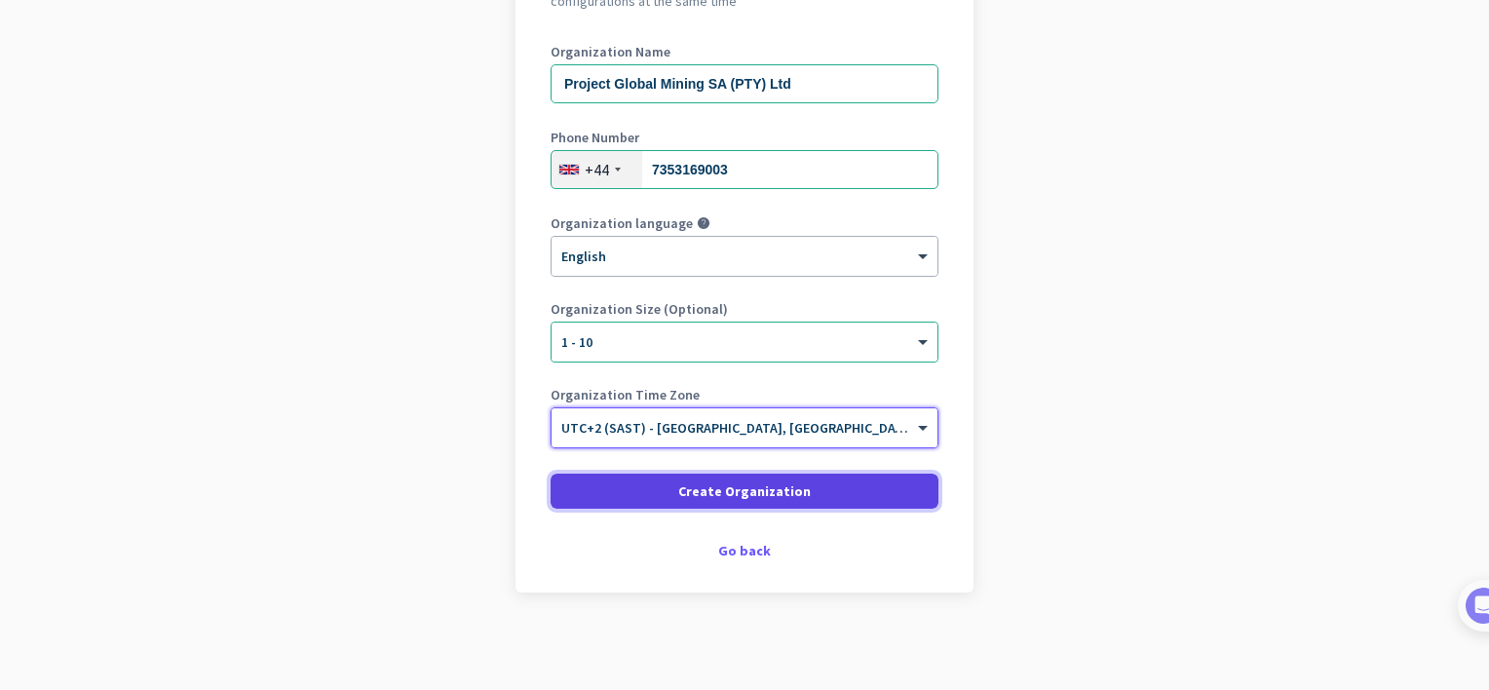
click at [706, 495] on span "Create Organization" at bounding box center [744, 491] width 133 height 19
